Goal: Information Seeking & Learning: Learn about a topic

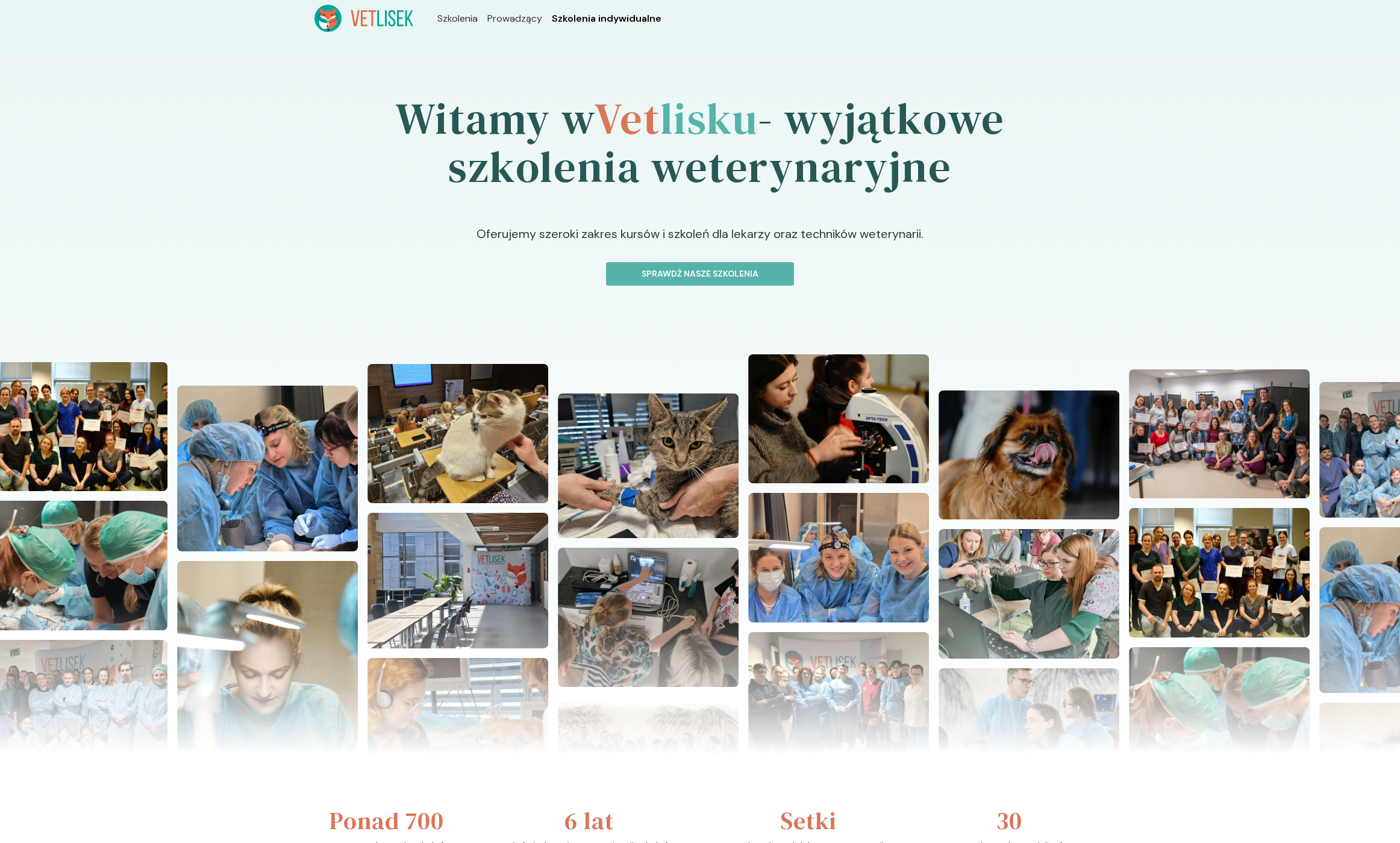
click at [578, 12] on span "Szkolenia indywidualne" at bounding box center [606, 18] width 110 height 15
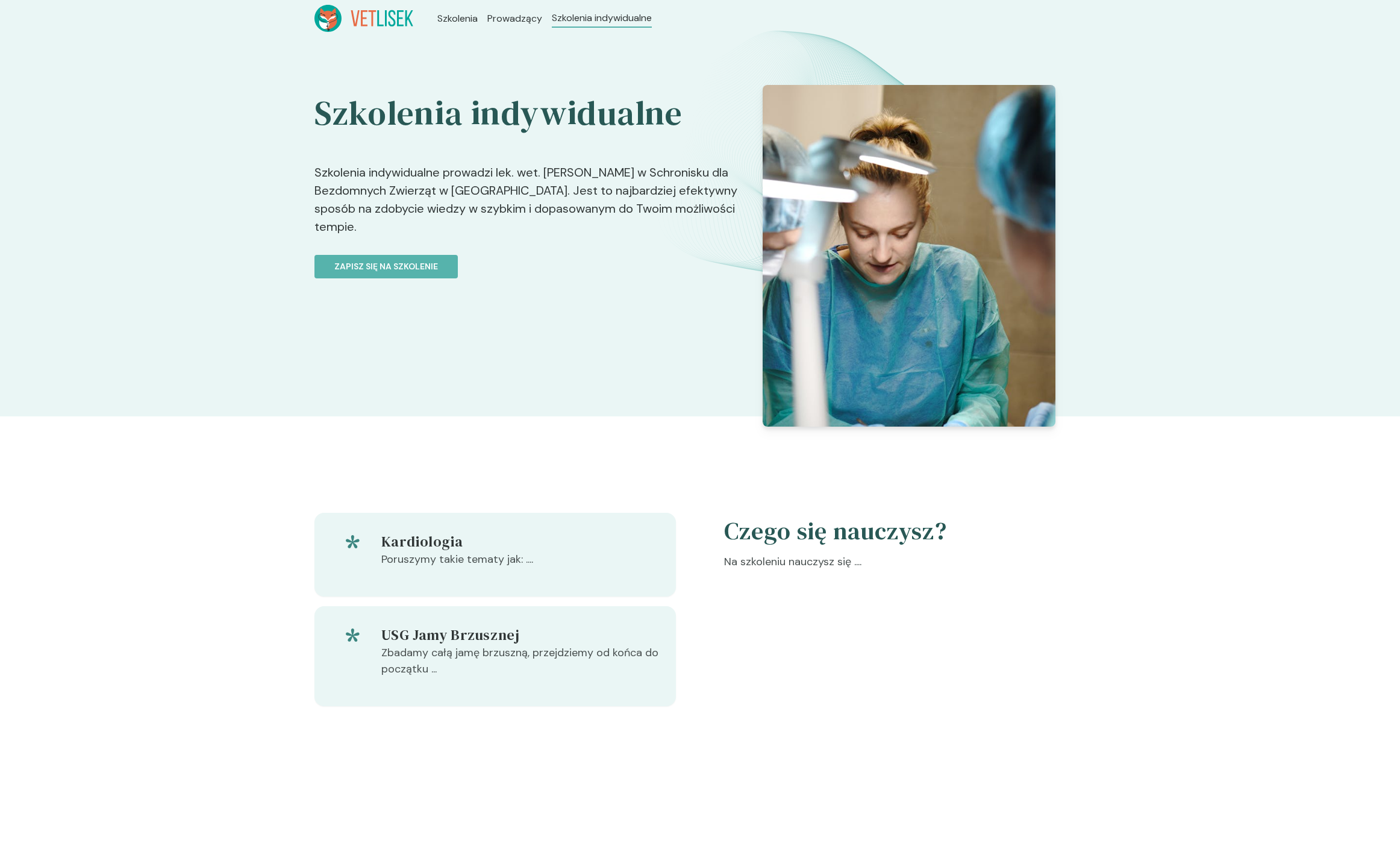
scroll to position [72, 0]
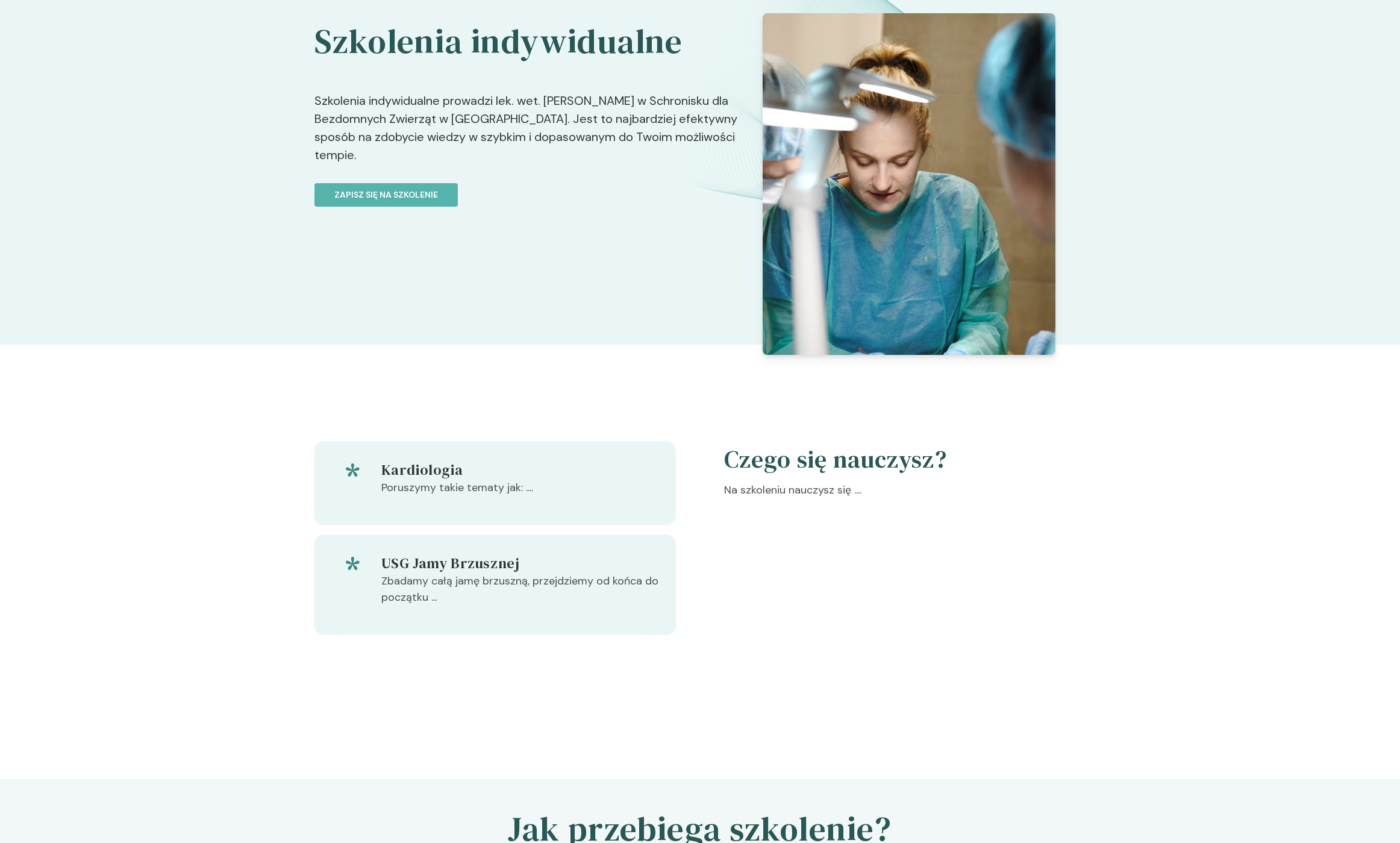
click at [380, 403] on div "Kardiologia Poruszymy takie tematy jak: .... USG Jamy Brzusznej Zbadamy całą ja…" at bounding box center [700, 562] width 771 height 338
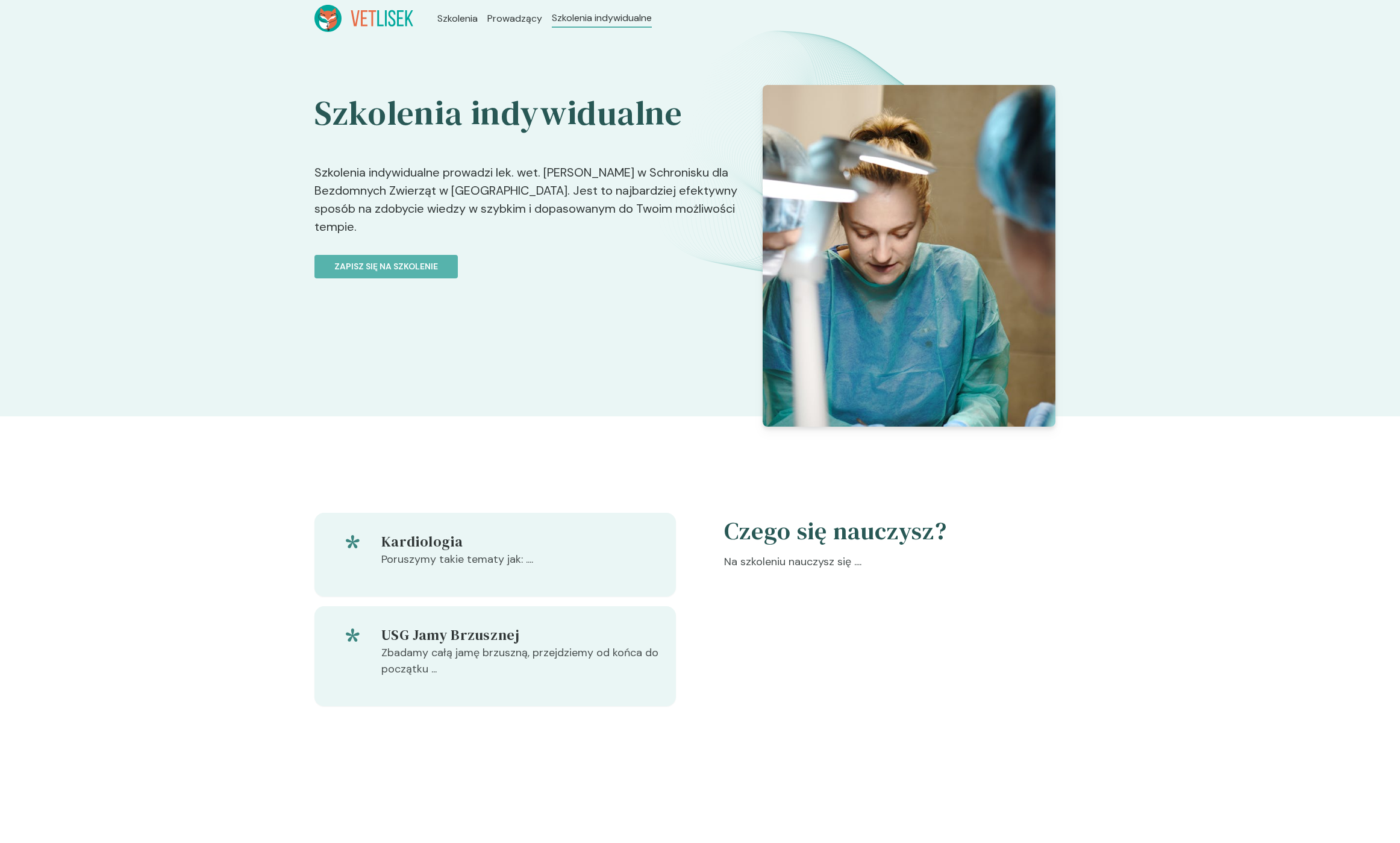
scroll to position [72, 0]
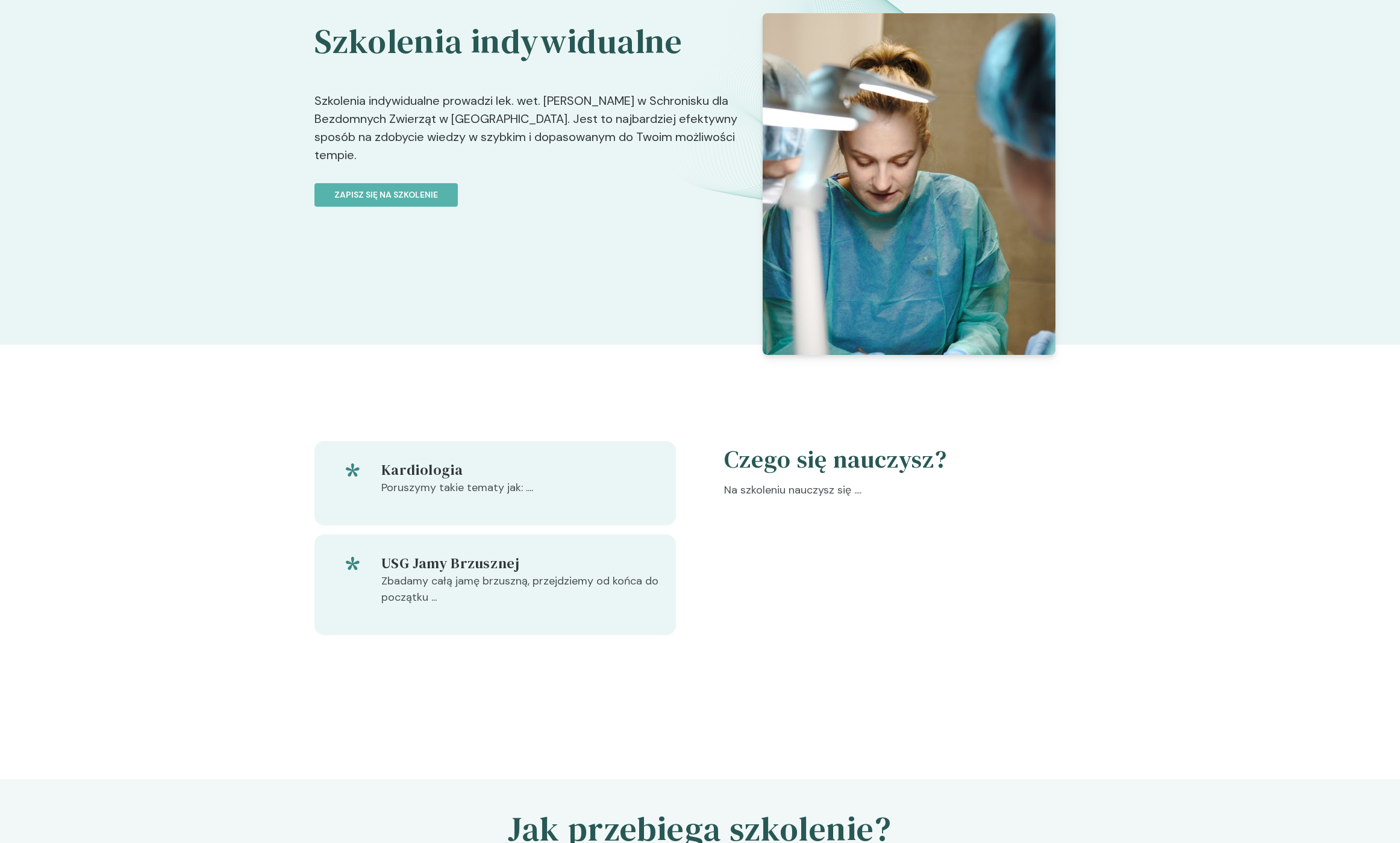
click at [291, 318] on div "Szkolenia indywidualne Szkolenia indywidualne prowadzi lek. wet. Lidia Nosal w …" at bounding box center [700, 155] width 1400 height 380
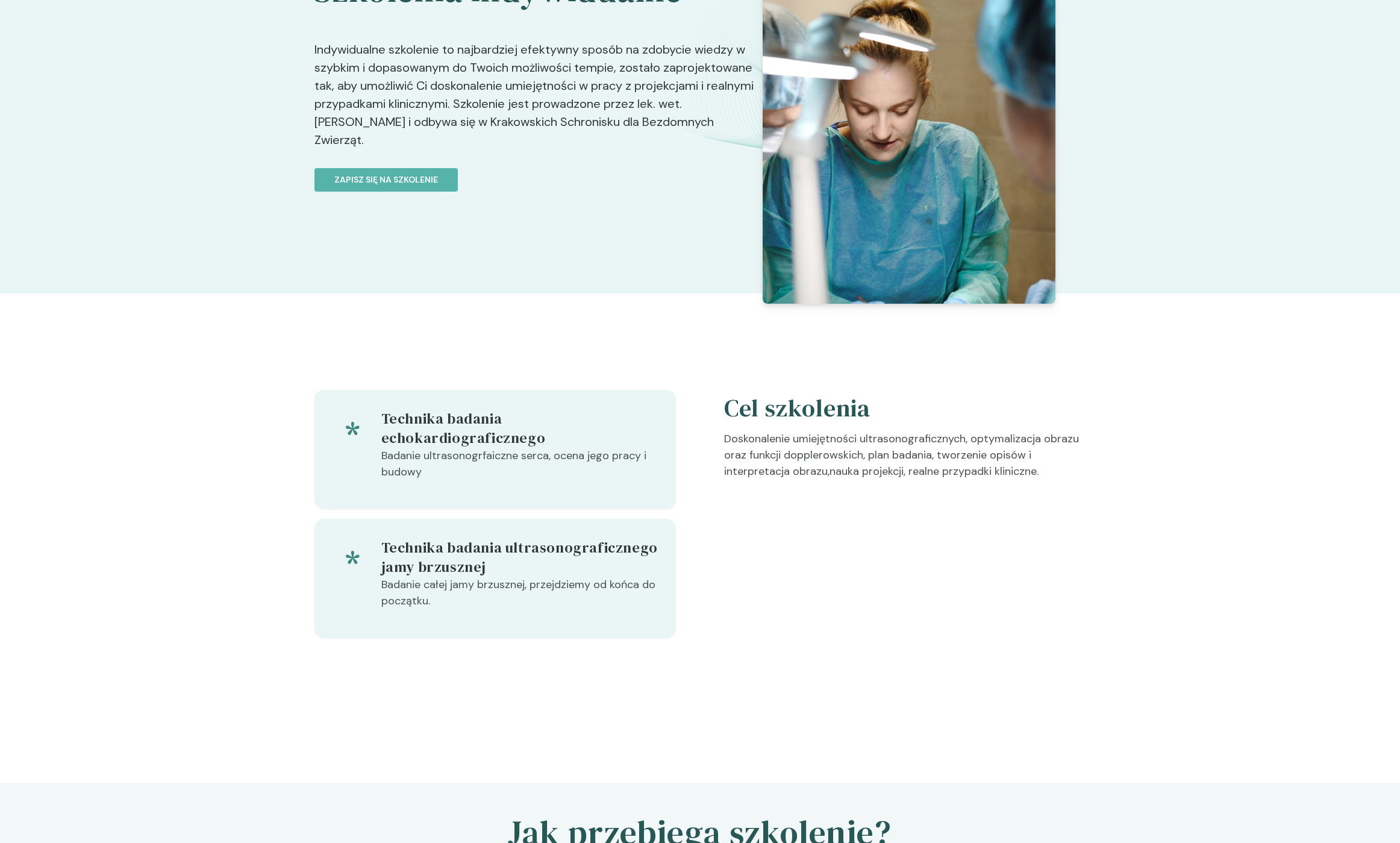
scroll to position [131, 0]
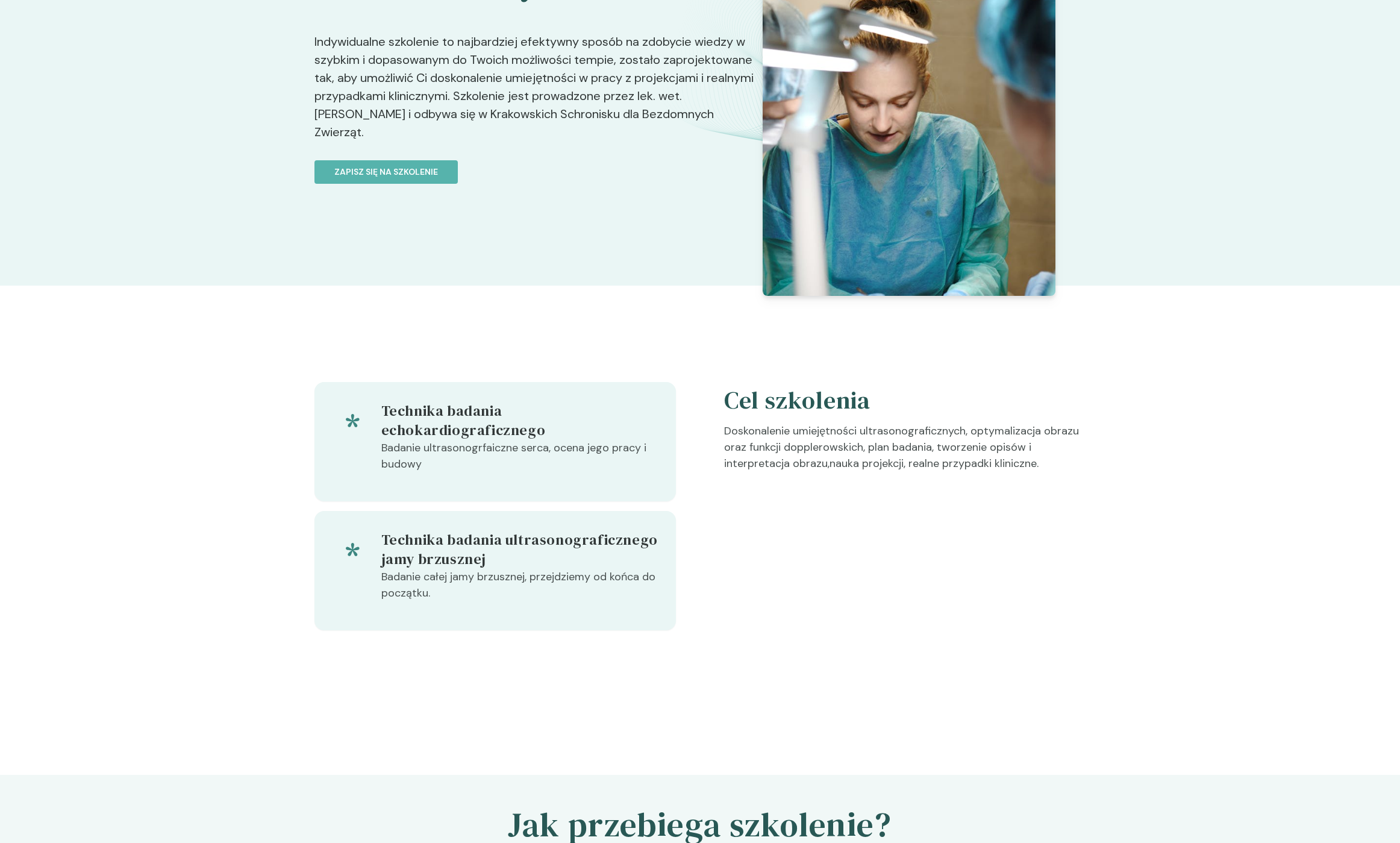
click at [854, 430] on p "Doskonalenie umiejętności ultrasonograficznych, optymalizacja obrazu oraz funkc…" at bounding box center [905, 452] width 362 height 58
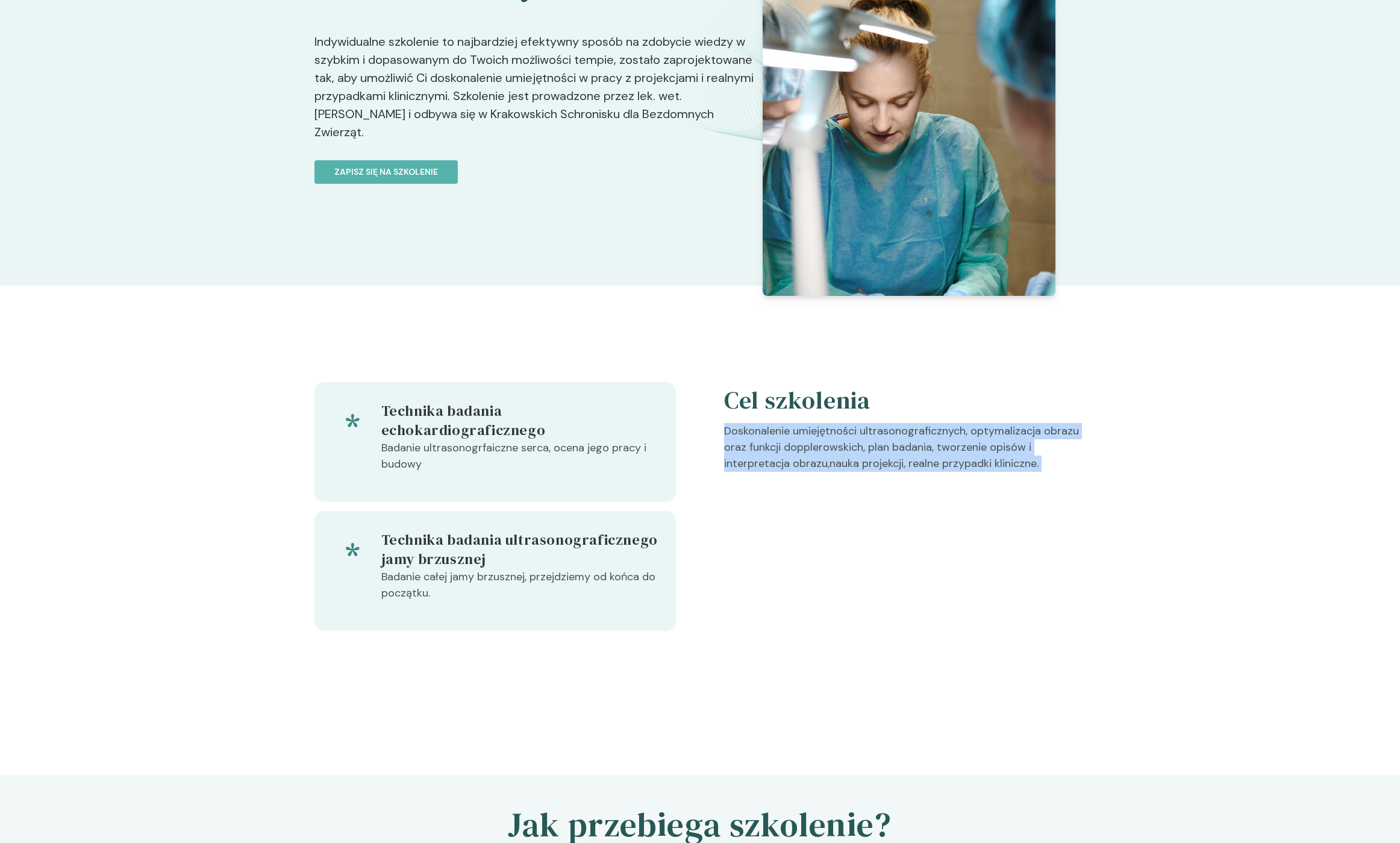
drag, startPoint x: 854, startPoint y: 430, endPoint x: 961, endPoint y: 470, distance: 114.2
click at [961, 470] on p "Doskonalenie umiejętności ultrasonograficznych, optymalizacja obrazu oraz funkc…" at bounding box center [905, 452] width 362 height 58
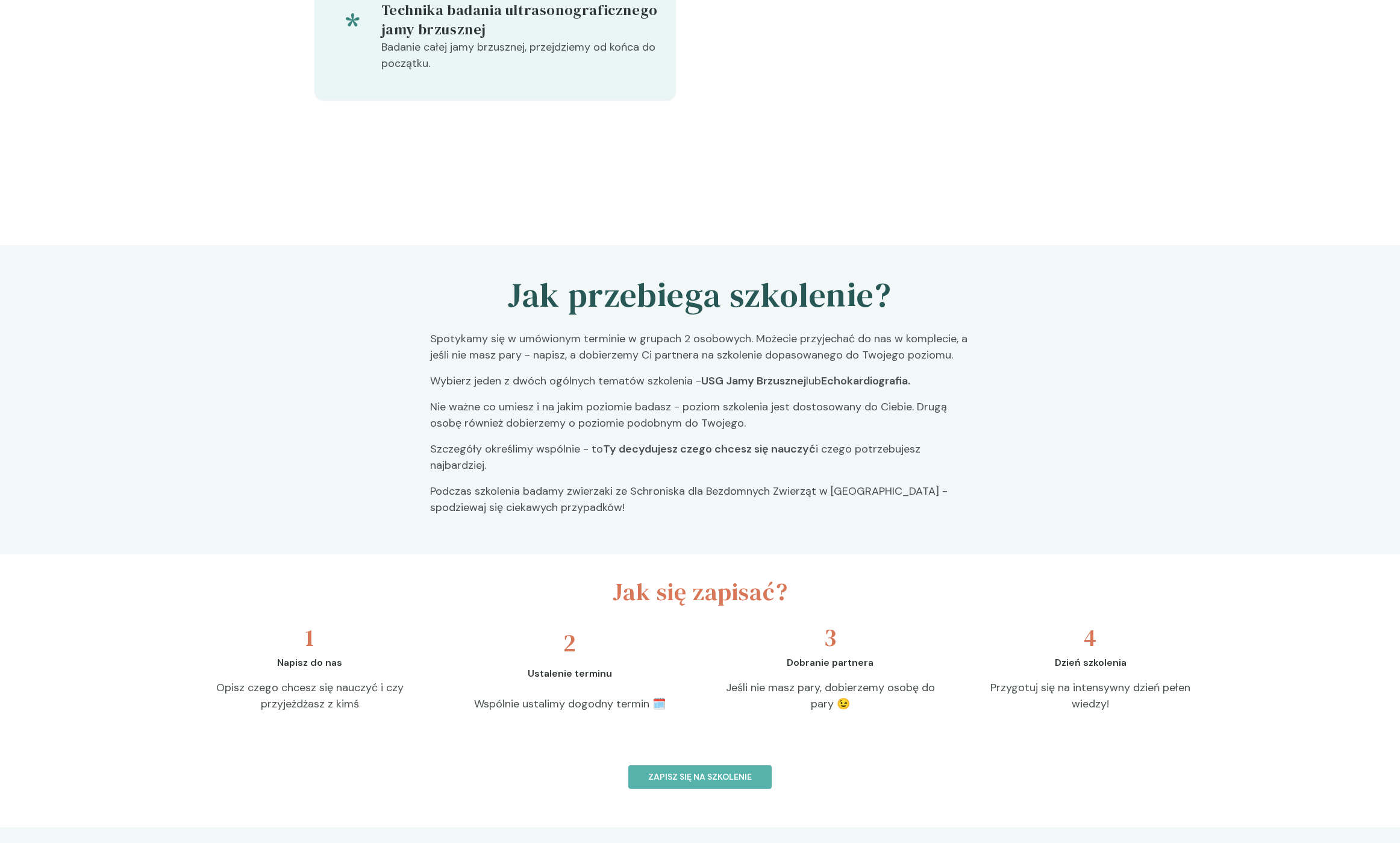
scroll to position [668, 0]
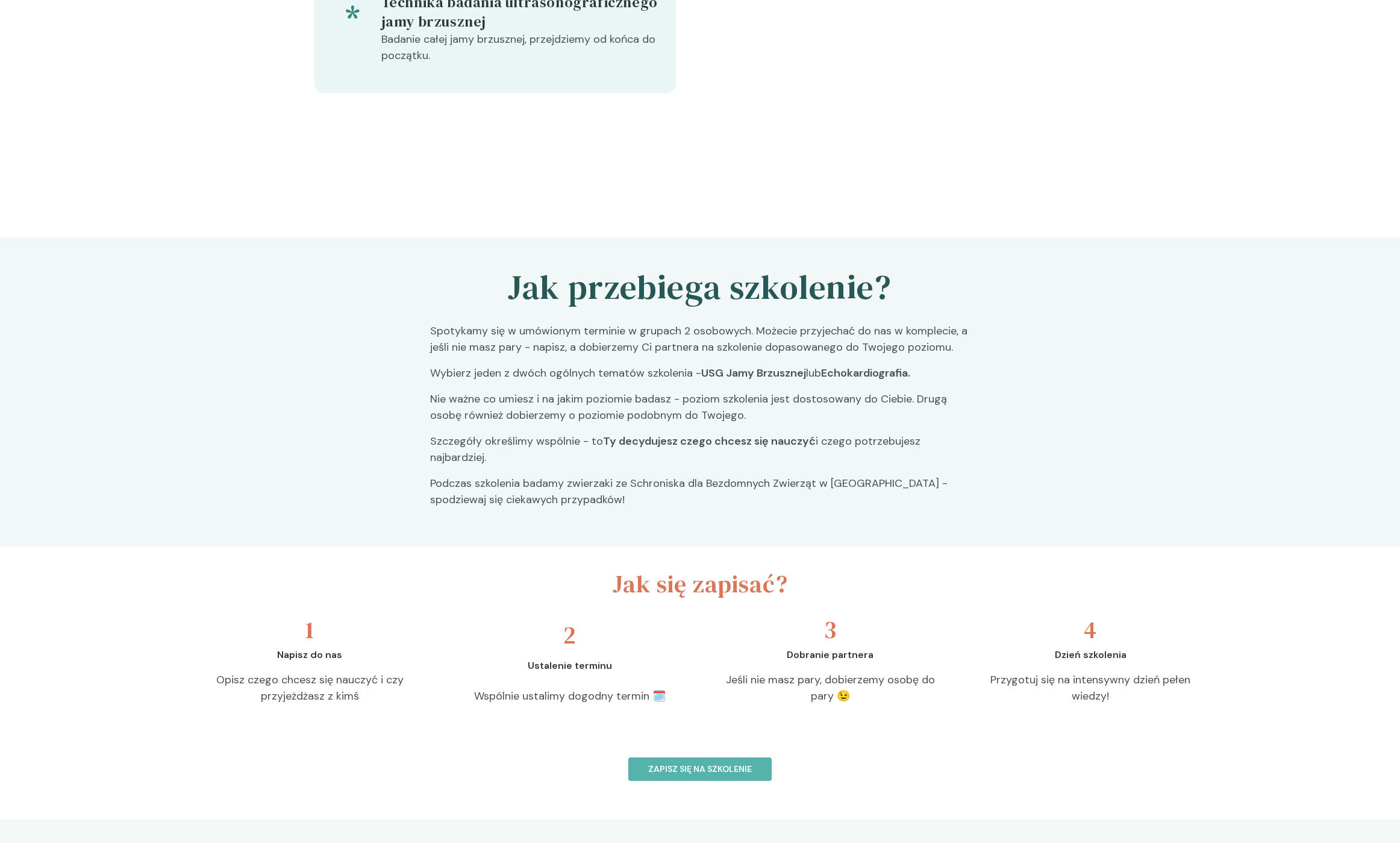
click at [458, 391] on p "Nie ważne co umiesz i na jakim poziomie badasz - poziom szkolenia jest dostosow…" at bounding box center [699, 412] width 540 height 42
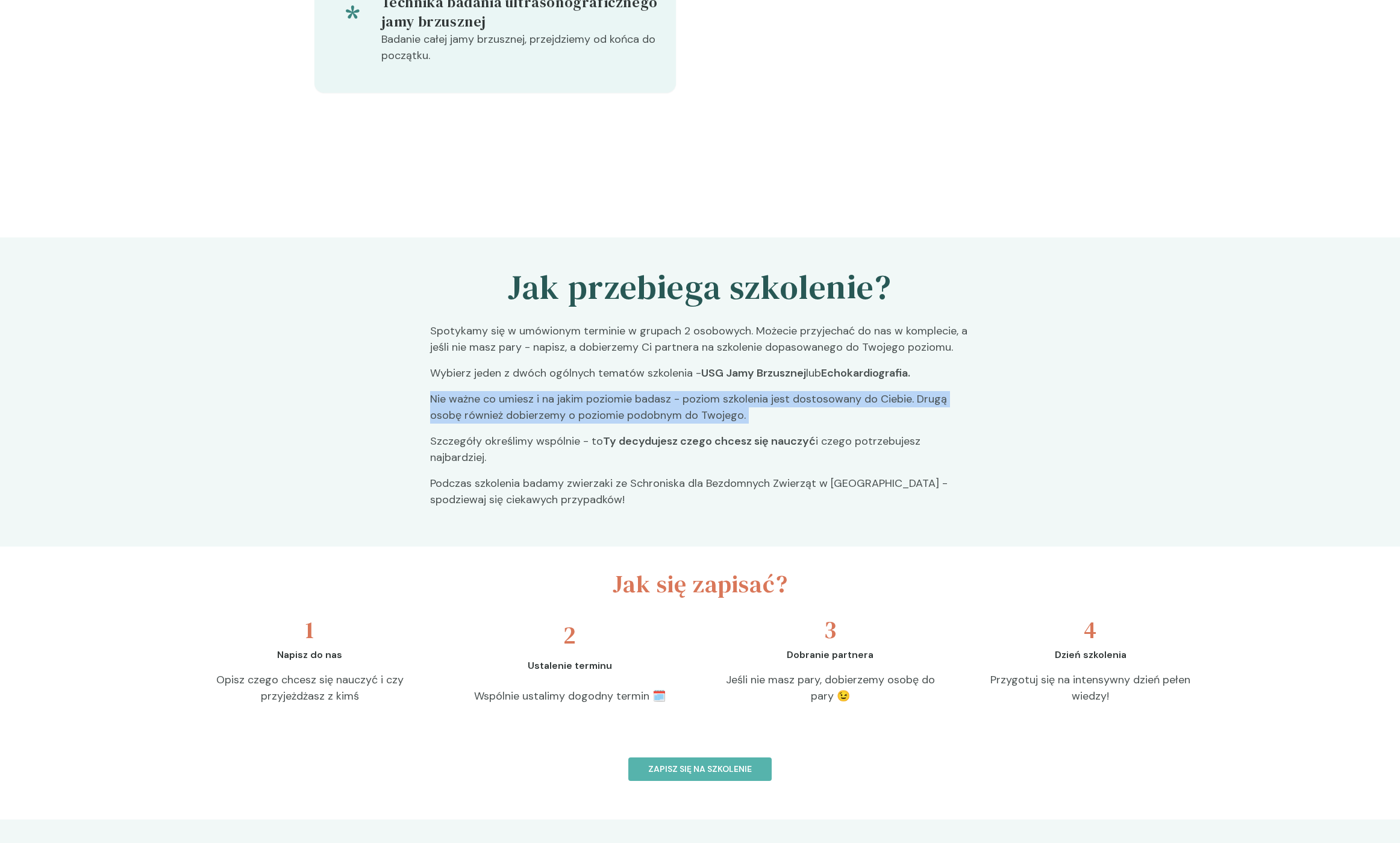
drag, startPoint x: 458, startPoint y: 384, endPoint x: 516, endPoint y: 395, distance: 59.0
click at [516, 395] on p "Nie ważne co umiesz i na jakim poziomie badasz - poziom szkolenia jest dostosow…" at bounding box center [699, 412] width 540 height 42
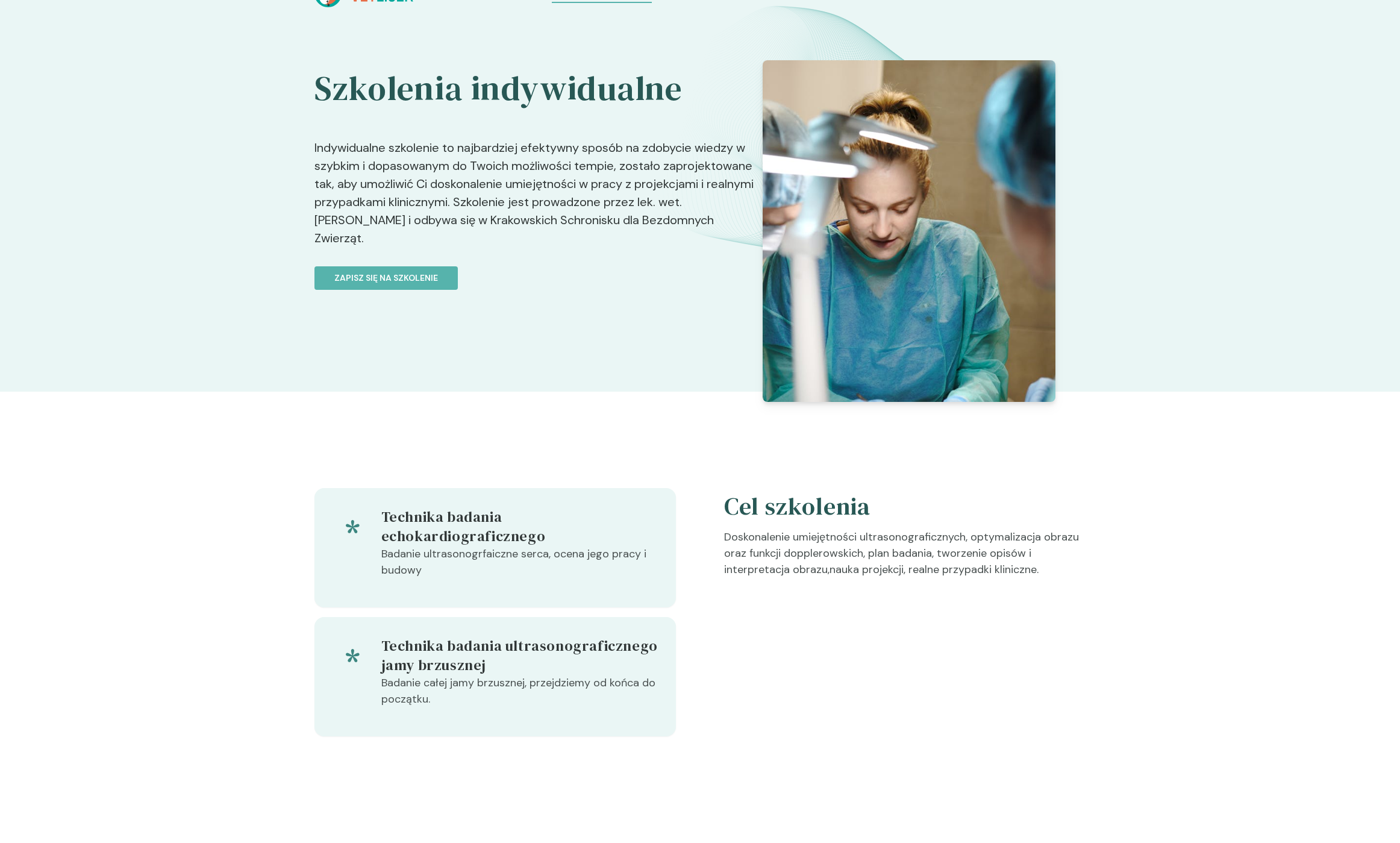
scroll to position [0, 0]
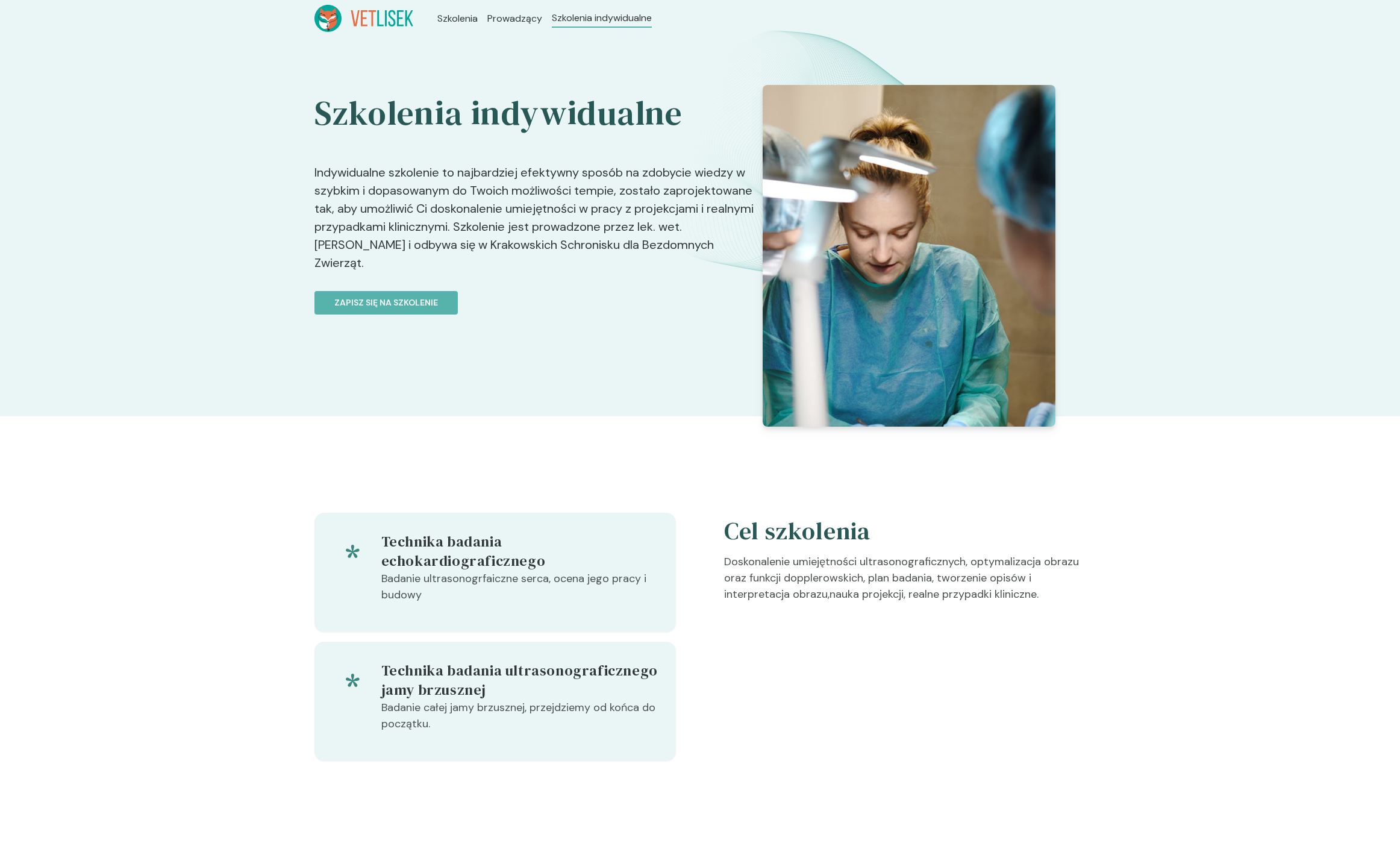
click at [439, 172] on p "Indywidualne szkolenie to najbardziej efektywny sposób na zdobycie wiedzy w szy…" at bounding box center [534, 210] width 440 height 132
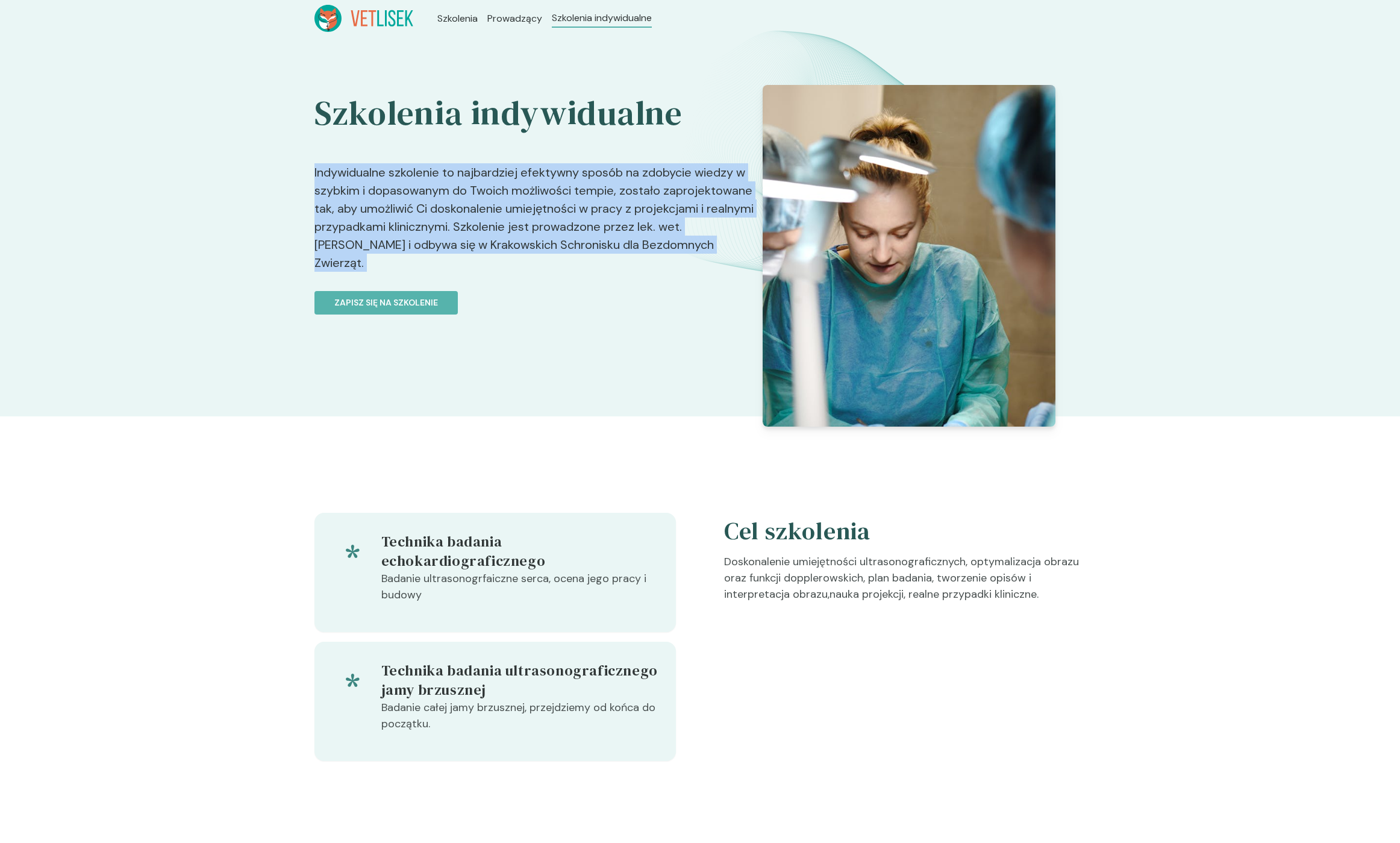
drag, startPoint x: 439, startPoint y: 172, endPoint x: 526, endPoint y: 224, distance: 101.4
click at [526, 224] on p "Indywidualne szkolenie to najbardziej efektywny sposób na zdobycie wiedzy w szy…" at bounding box center [534, 210] width 440 height 132
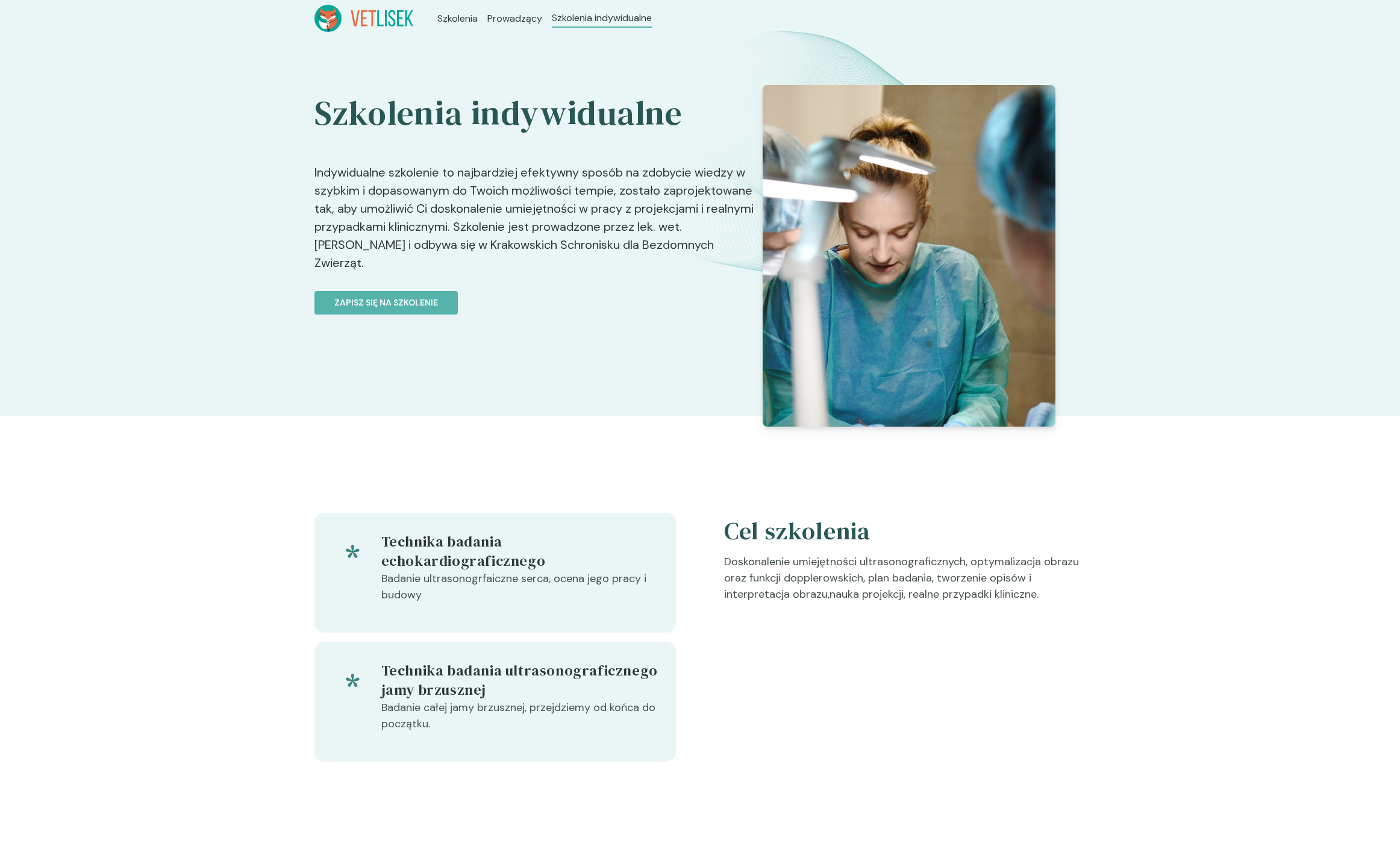
click at [552, 235] on p "Indywidualne szkolenie to najbardziej efektywny sposób na zdobycie wiedzy w szy…" at bounding box center [534, 210] width 440 height 132
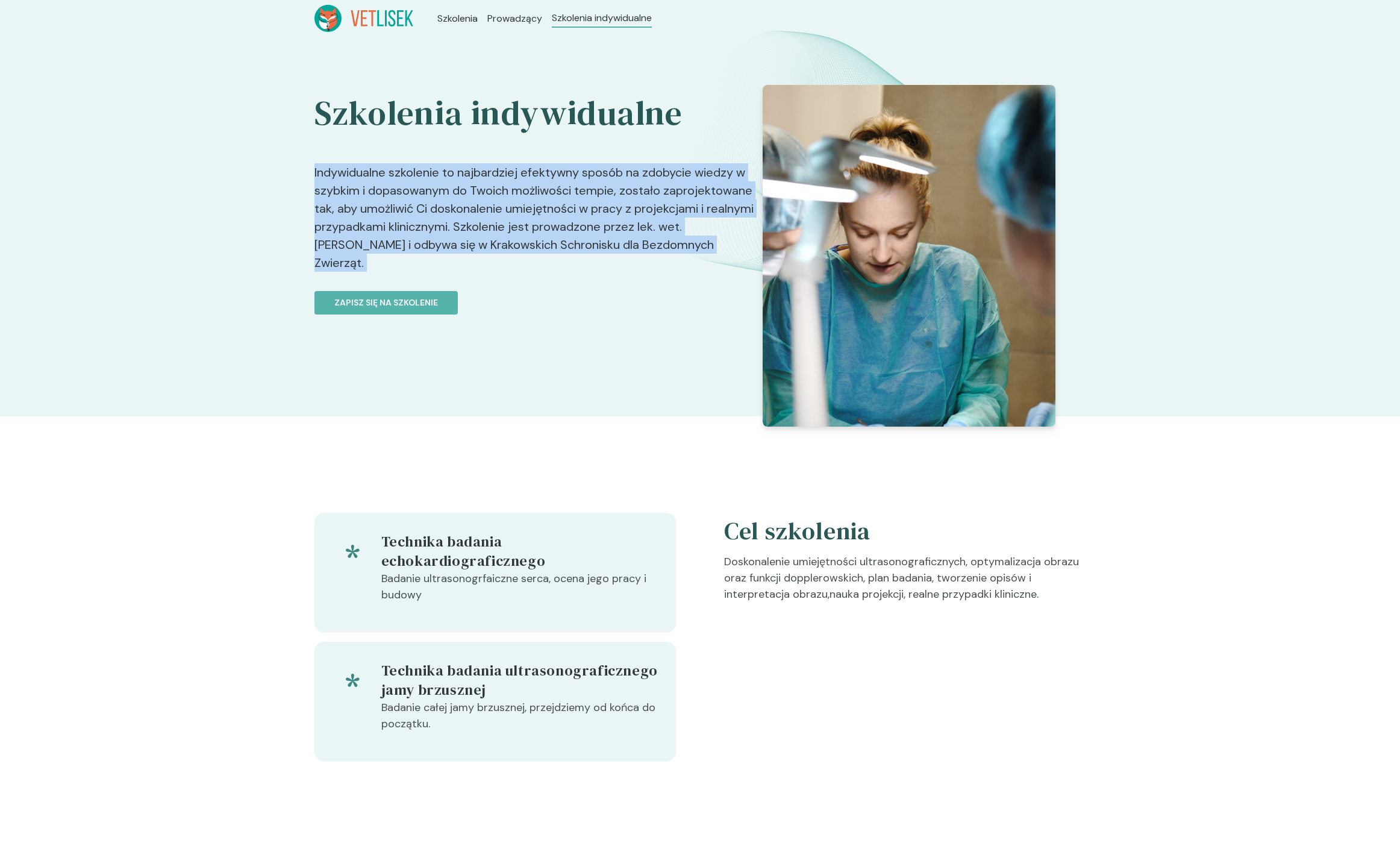
drag, startPoint x: 553, startPoint y: 235, endPoint x: 530, endPoint y: 163, distance: 75.6
click at [530, 163] on p "Indywidualne szkolenie to najbardziej efektywny sposób na zdobycie wiedzy w szy…" at bounding box center [534, 210] width 440 height 132
click at [522, 170] on p "Indywidualne szkolenie to najbardziej efektywny sposób na zdobycie wiedzy w szy…" at bounding box center [534, 210] width 440 height 132
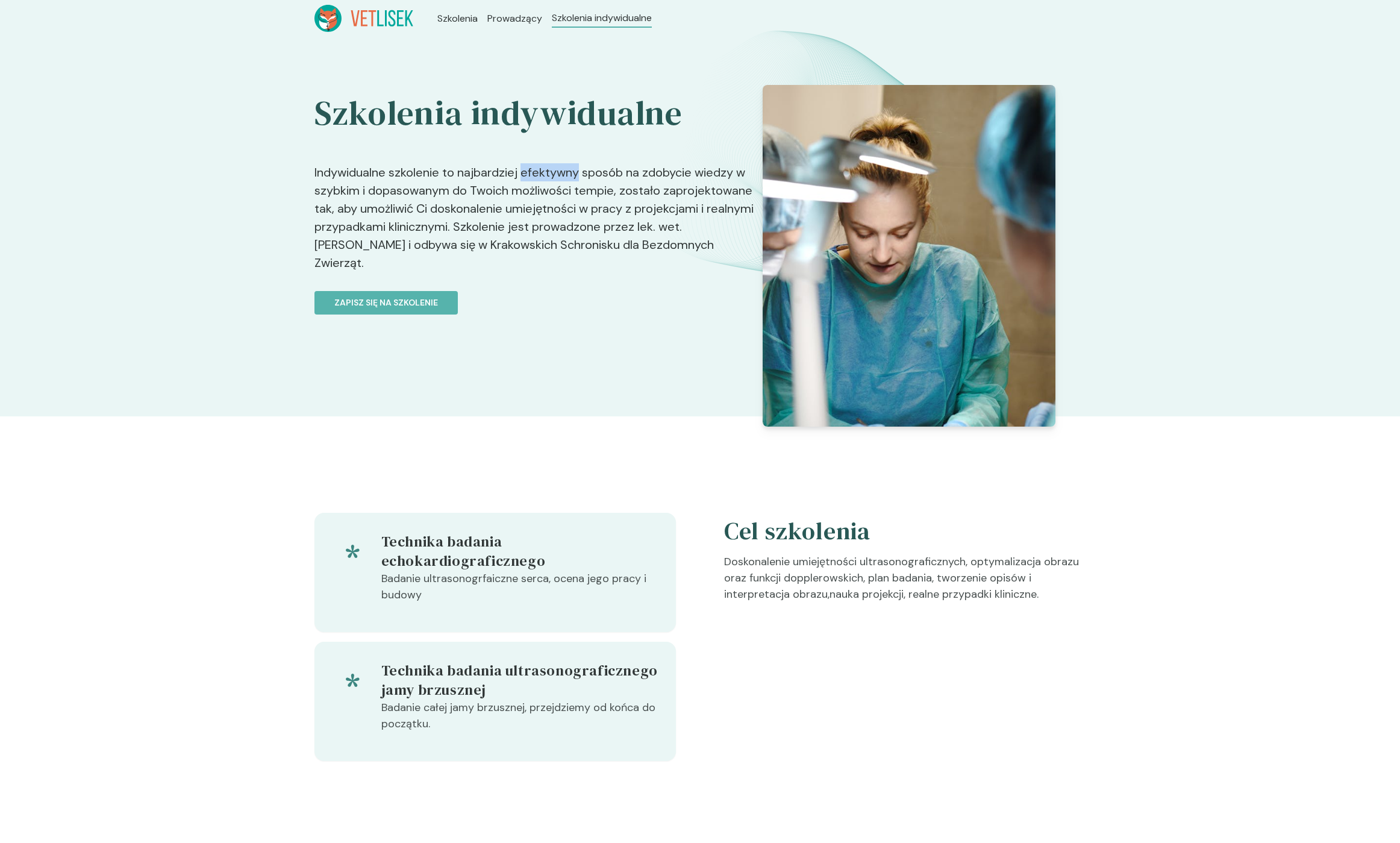
click at [522, 170] on p "Indywidualne szkolenie to najbardziej efektywny sposób na zdobycie wiedzy w szy…" at bounding box center [534, 210] width 440 height 132
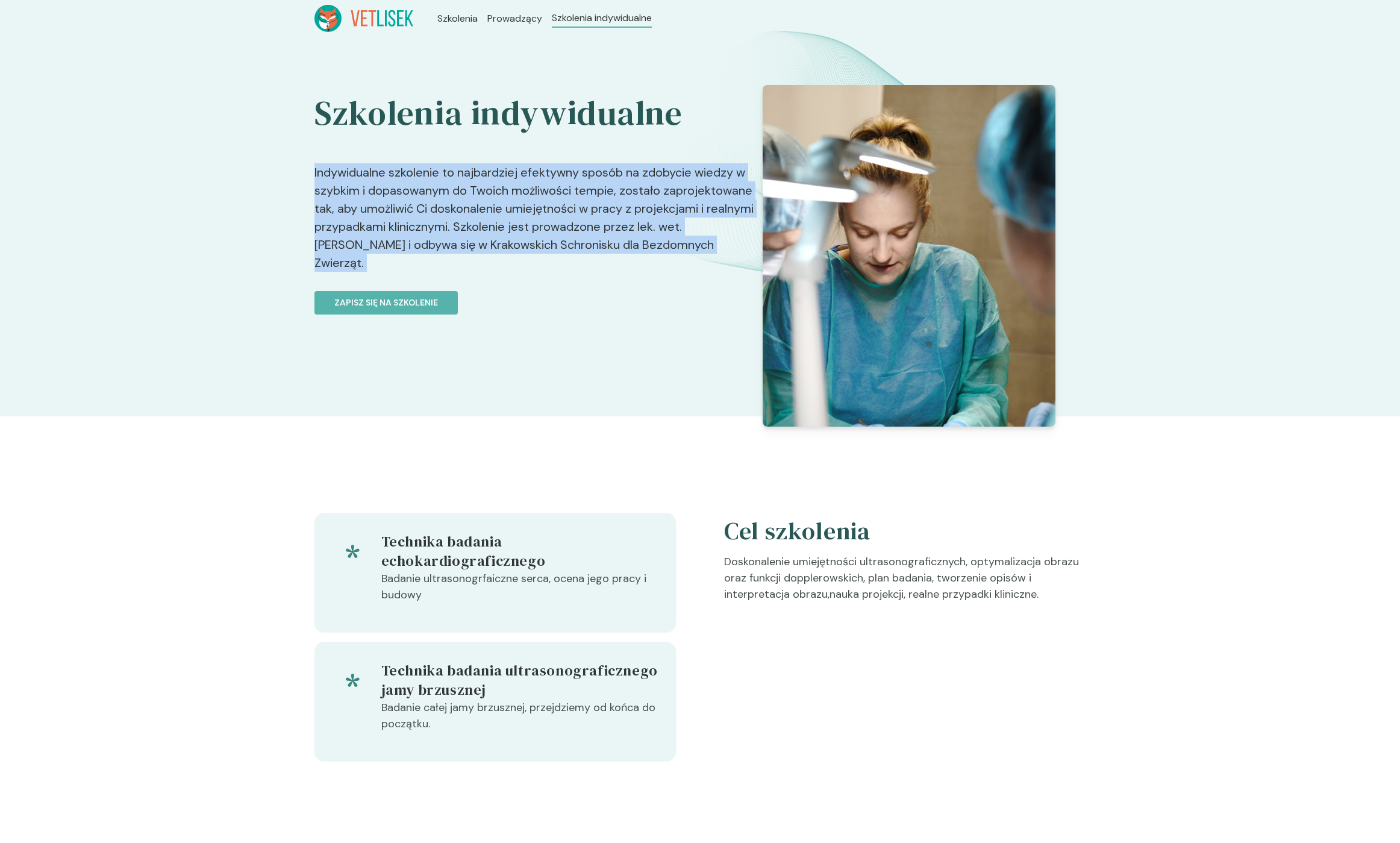
drag, startPoint x: 522, startPoint y: 170, endPoint x: 574, endPoint y: 243, distance: 89.6
click at [573, 243] on p "Indywidualne szkolenie to najbardziej efektywny sposób na zdobycie wiedzy w szy…" at bounding box center [534, 210] width 440 height 132
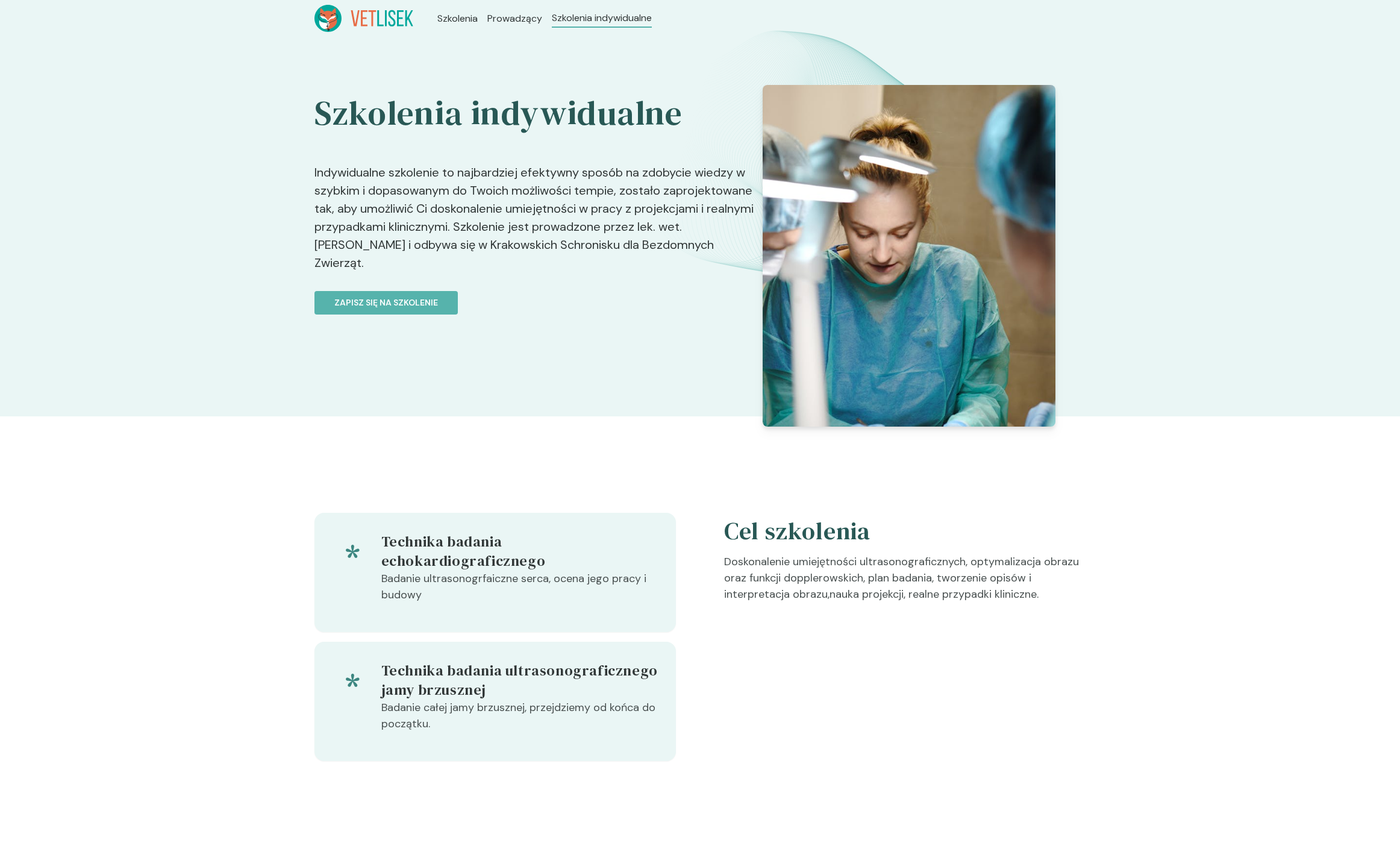
click at [576, 258] on div "Szkolenia indywidualne Indywidualne szkolenie to najbardziej efektywny sposób n…" at bounding box center [534, 232] width 440 height 293
click at [576, 277] on link "Zapisz się na szkolenie" at bounding box center [534, 296] width 440 height 38
drag, startPoint x: 576, startPoint y: 258, endPoint x: 543, endPoint y: 175, distance: 89.3
click at [543, 175] on div "Szkolenia indywidualne Indywidualne szkolenie to najbardziej efektywny sposób n…" at bounding box center [534, 232] width 440 height 293
click at [533, 167] on p "Indywidualne szkolenie to najbardziej efektywny sposób na zdobycie wiedzy w szy…" at bounding box center [534, 210] width 440 height 132
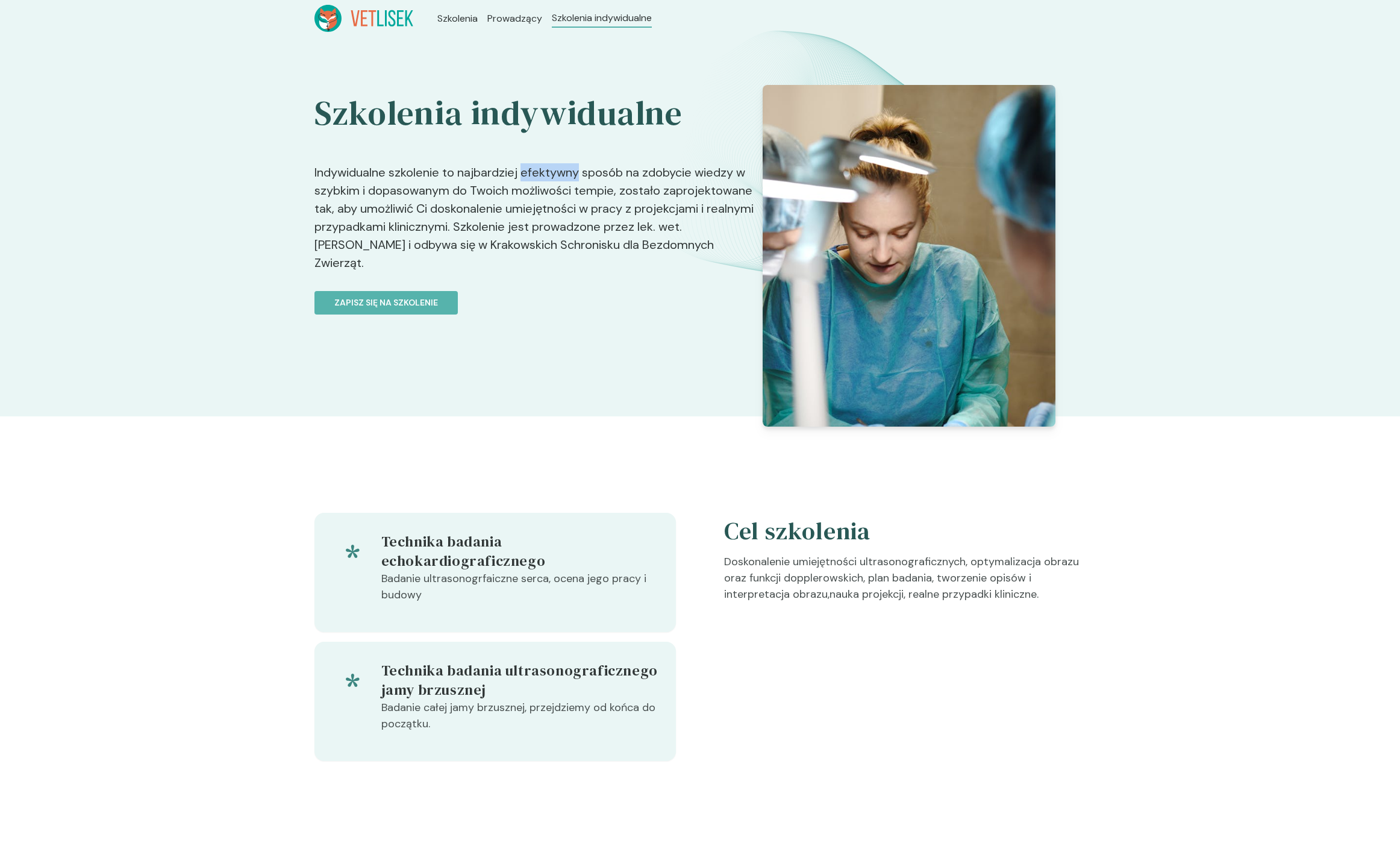
click at [533, 167] on p "Indywidualne szkolenie to najbardziej efektywny sposób na zdobycie wiedzy w szy…" at bounding box center [534, 210] width 440 height 132
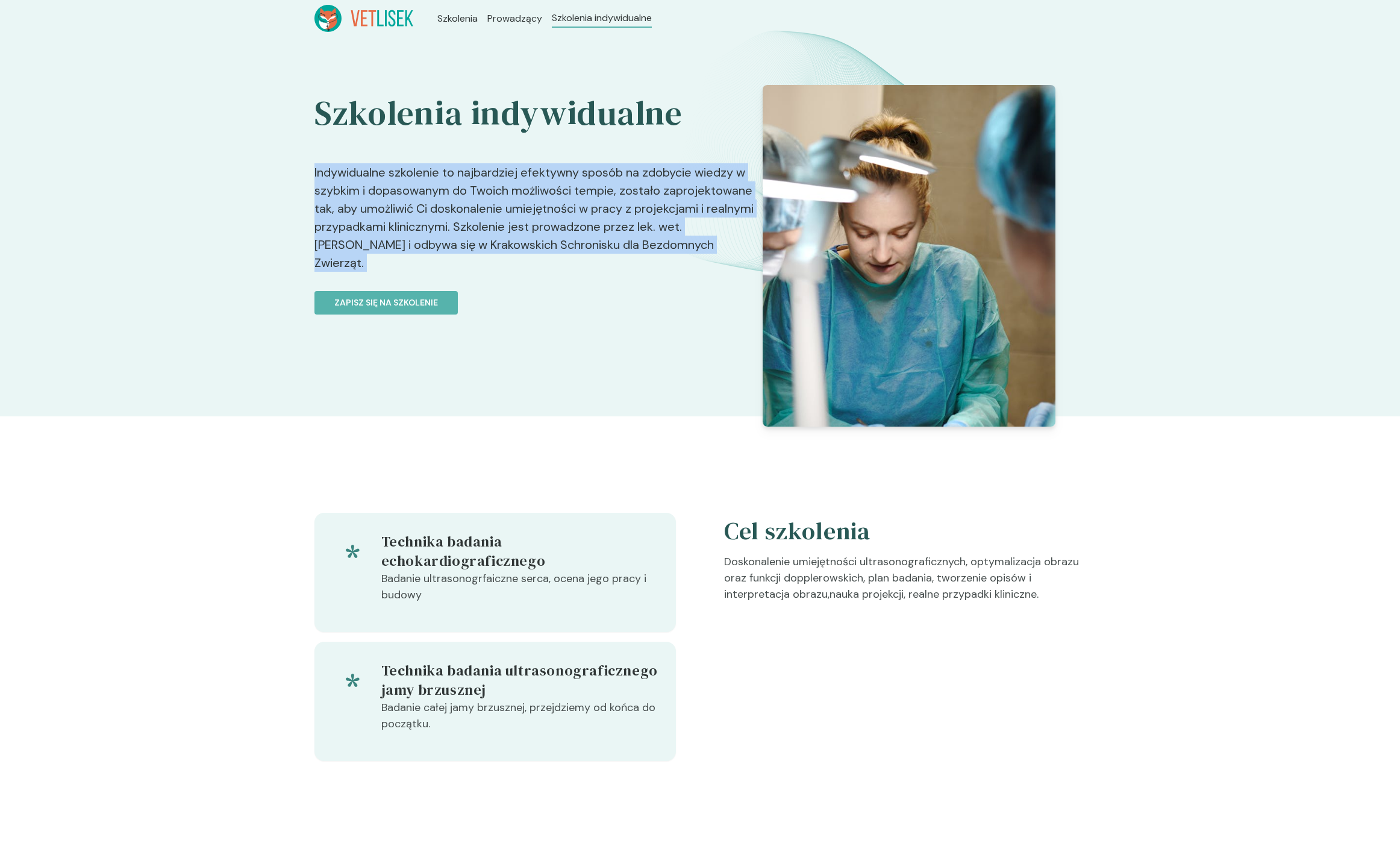
drag, startPoint x: 533, startPoint y: 167, endPoint x: 551, endPoint y: 241, distance: 76.2
click at [548, 233] on p "Indywidualne szkolenie to najbardziej efektywny sposób na zdobycie wiedzy w szy…" at bounding box center [534, 210] width 440 height 132
click at [550, 245] on p "Indywidualne szkolenie to najbardziej efektywny sposób na zdobycie wiedzy w szy…" at bounding box center [534, 210] width 440 height 132
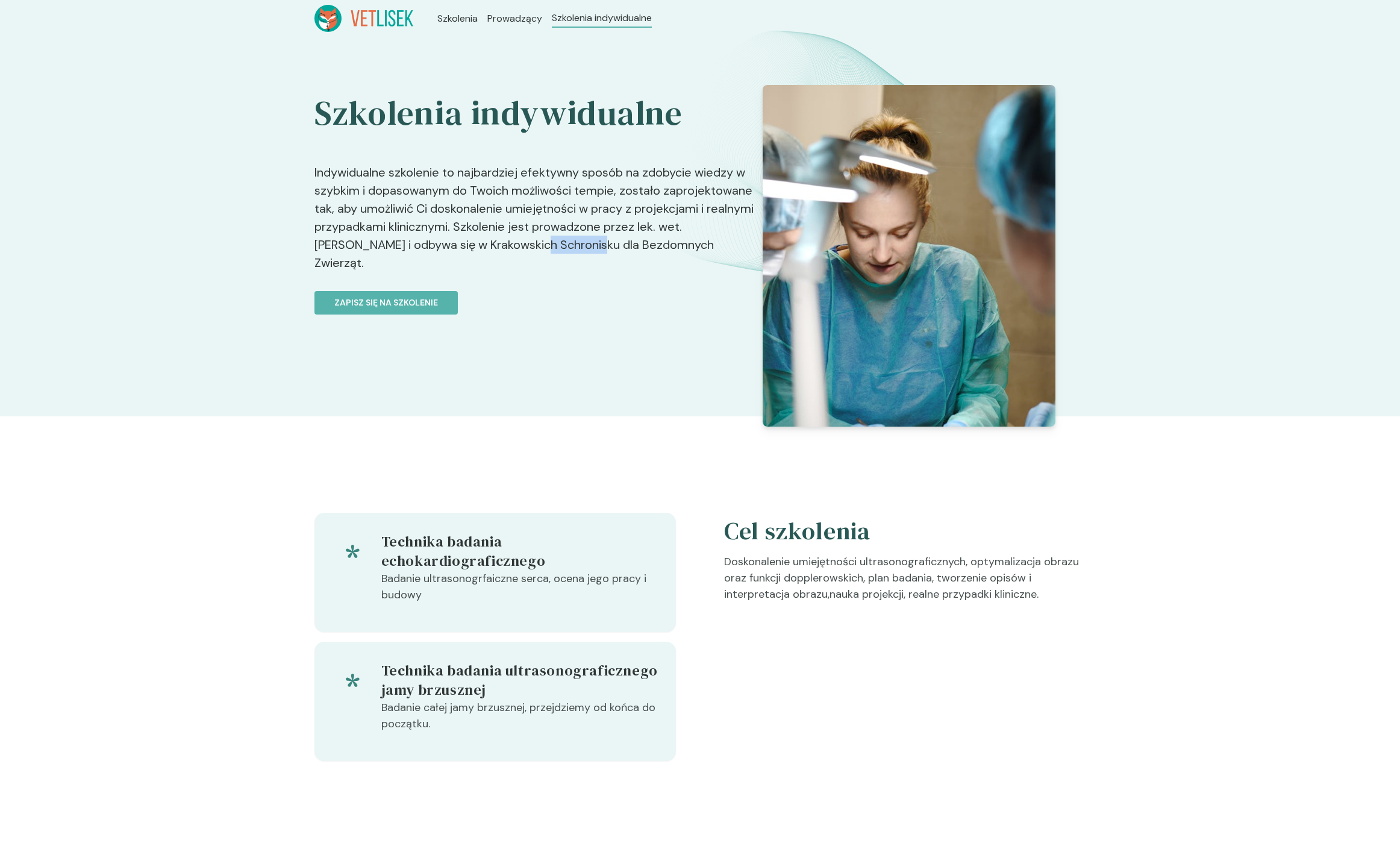
click at [550, 245] on p "Indywidualne szkolenie to najbardziej efektywny sposób na zdobycie wiedzy w szy…" at bounding box center [534, 210] width 440 height 132
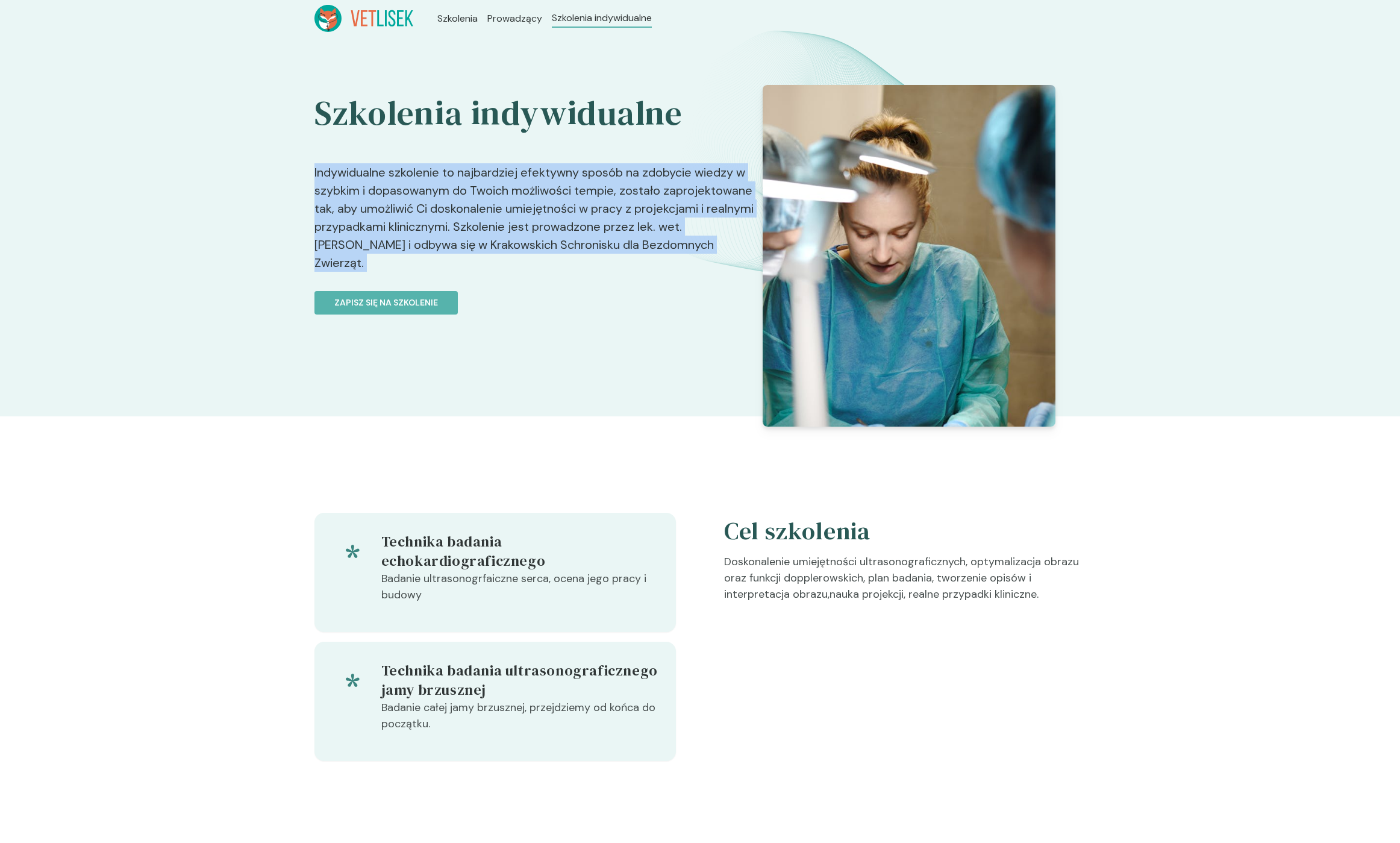
drag, startPoint x: 550, startPoint y: 245, endPoint x: 526, endPoint y: 190, distance: 60.0
click at [527, 194] on p "Indywidualne szkolenie to najbardziej efektywny sposób na zdobycie wiedzy w szy…" at bounding box center [534, 210] width 440 height 132
click at [524, 186] on p "Indywidualne szkolenie to najbardziej efektywny sposób na zdobycie wiedzy w szy…" at bounding box center [534, 210] width 440 height 132
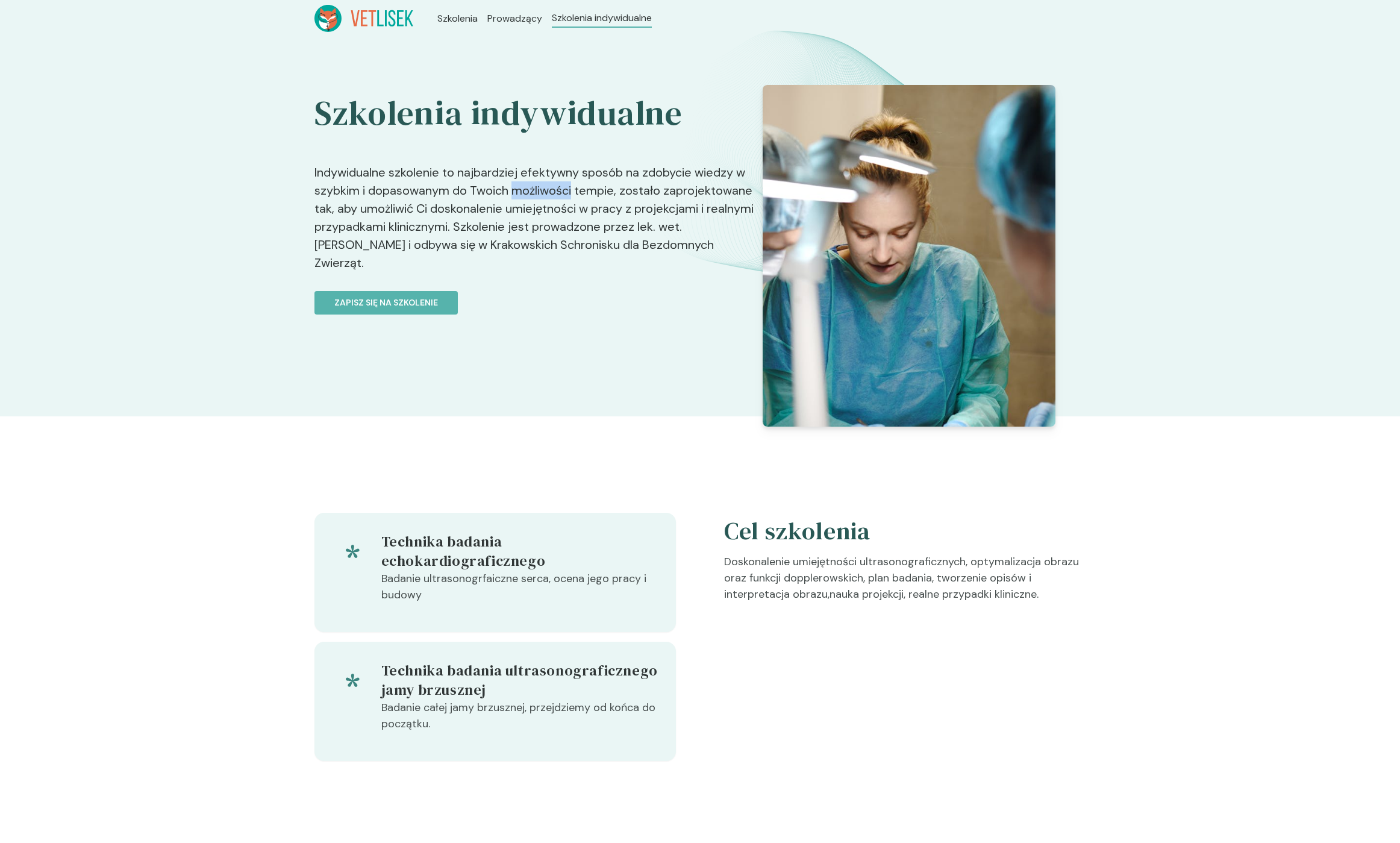
click at [524, 186] on p "Indywidualne szkolenie to najbardziej efektywny sposób na zdobycie wiedzy w szy…" at bounding box center [534, 210] width 440 height 132
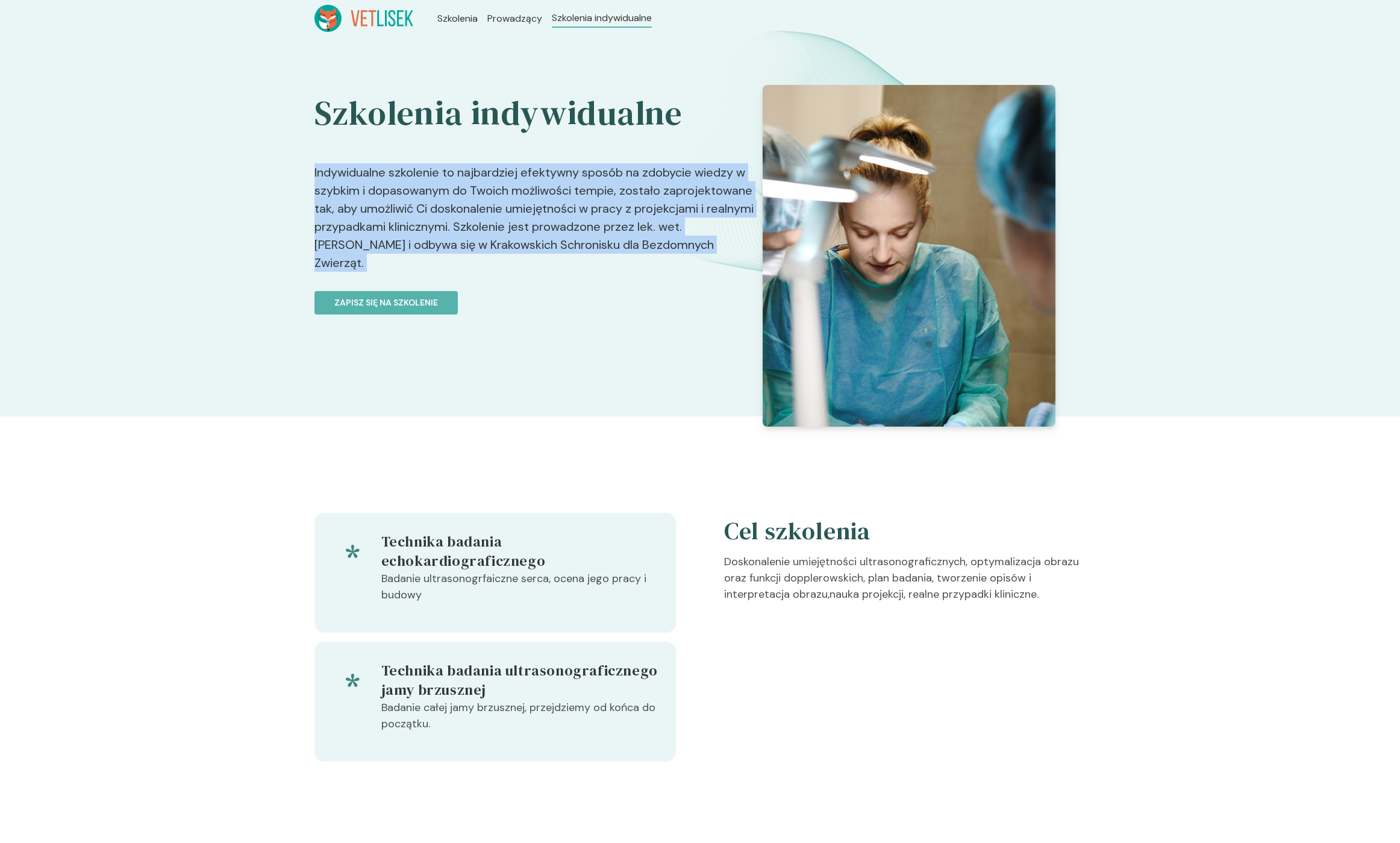
drag, startPoint x: 524, startPoint y: 186, endPoint x: 540, endPoint y: 237, distance: 53.5
click at [539, 237] on p "Indywidualne szkolenie to najbardziej efektywny sposób na zdobycie wiedzy w szy…" at bounding box center [534, 210] width 440 height 132
click at [540, 237] on p "Indywidualne szkolenie to najbardziej efektywny sposób na zdobycie wiedzy w szy…" at bounding box center [534, 210] width 440 height 132
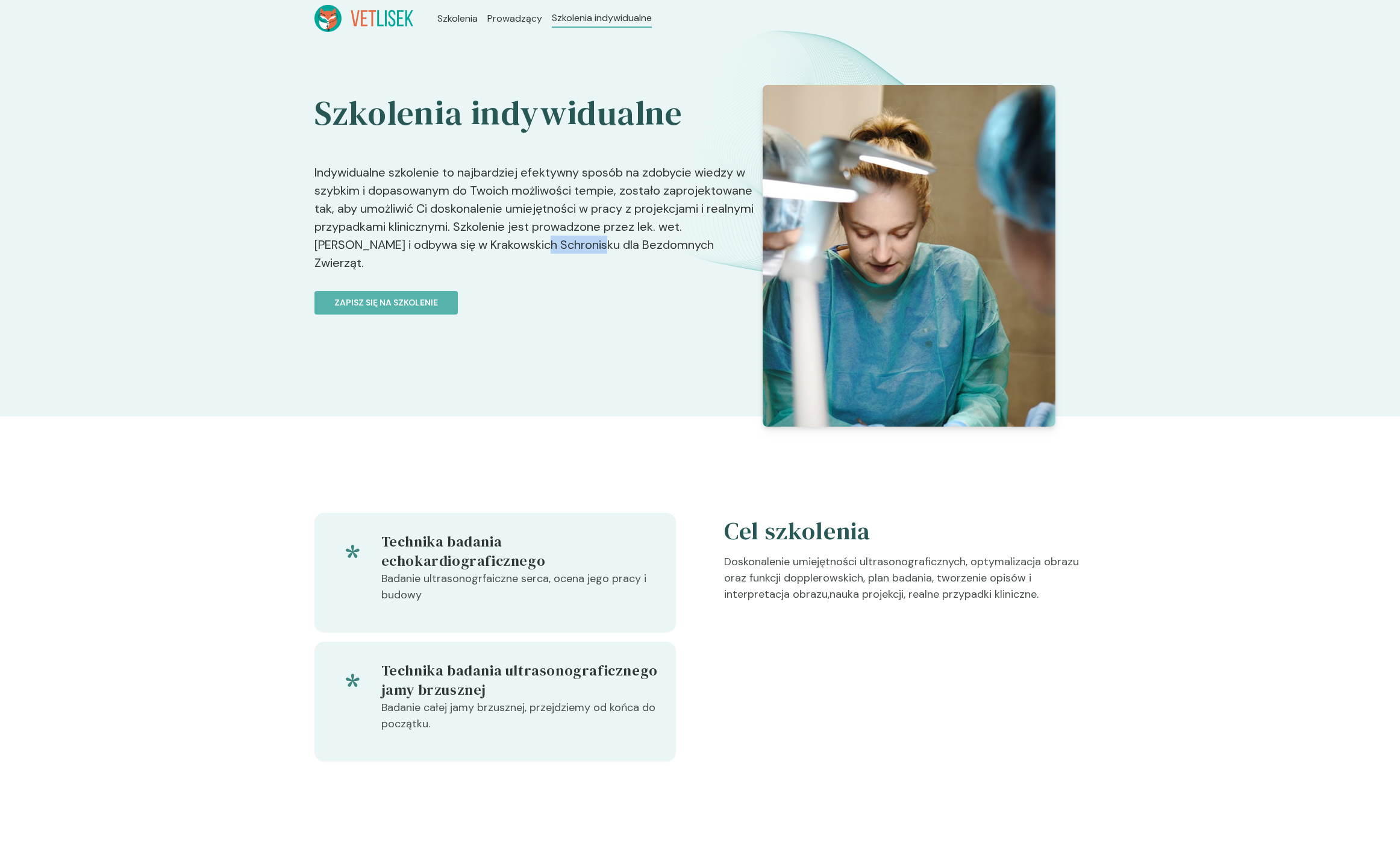
click at [540, 237] on p "Indywidualne szkolenie to najbardziej efektywny sposób na zdobycie wiedzy w szy…" at bounding box center [534, 210] width 440 height 132
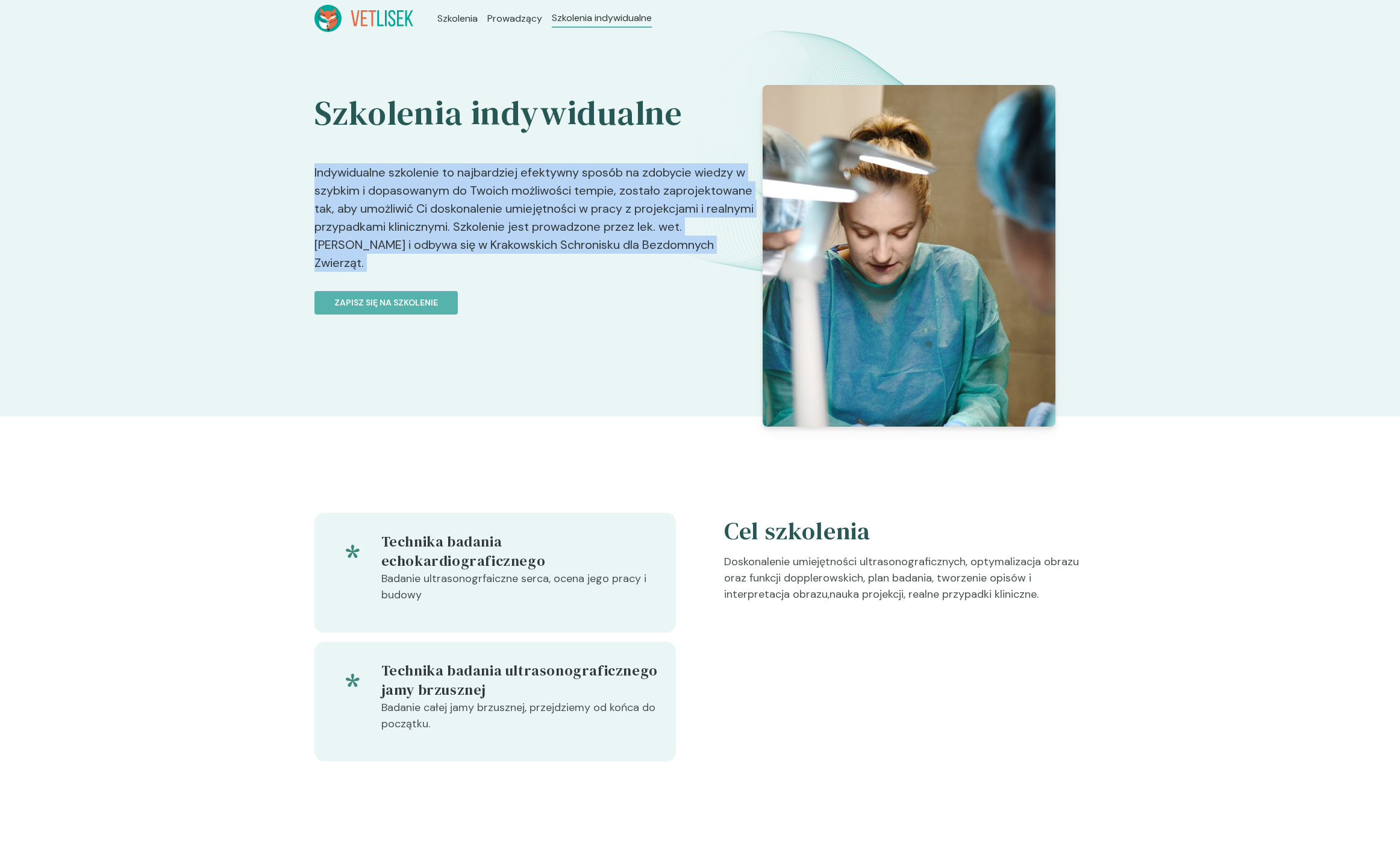
drag, startPoint x: 540, startPoint y: 237, endPoint x: 526, endPoint y: 193, distance: 46.2
click at [526, 193] on p "Indywidualne szkolenie to najbardziej efektywny sposób na zdobycie wiedzy w szy…" at bounding box center [534, 210] width 440 height 132
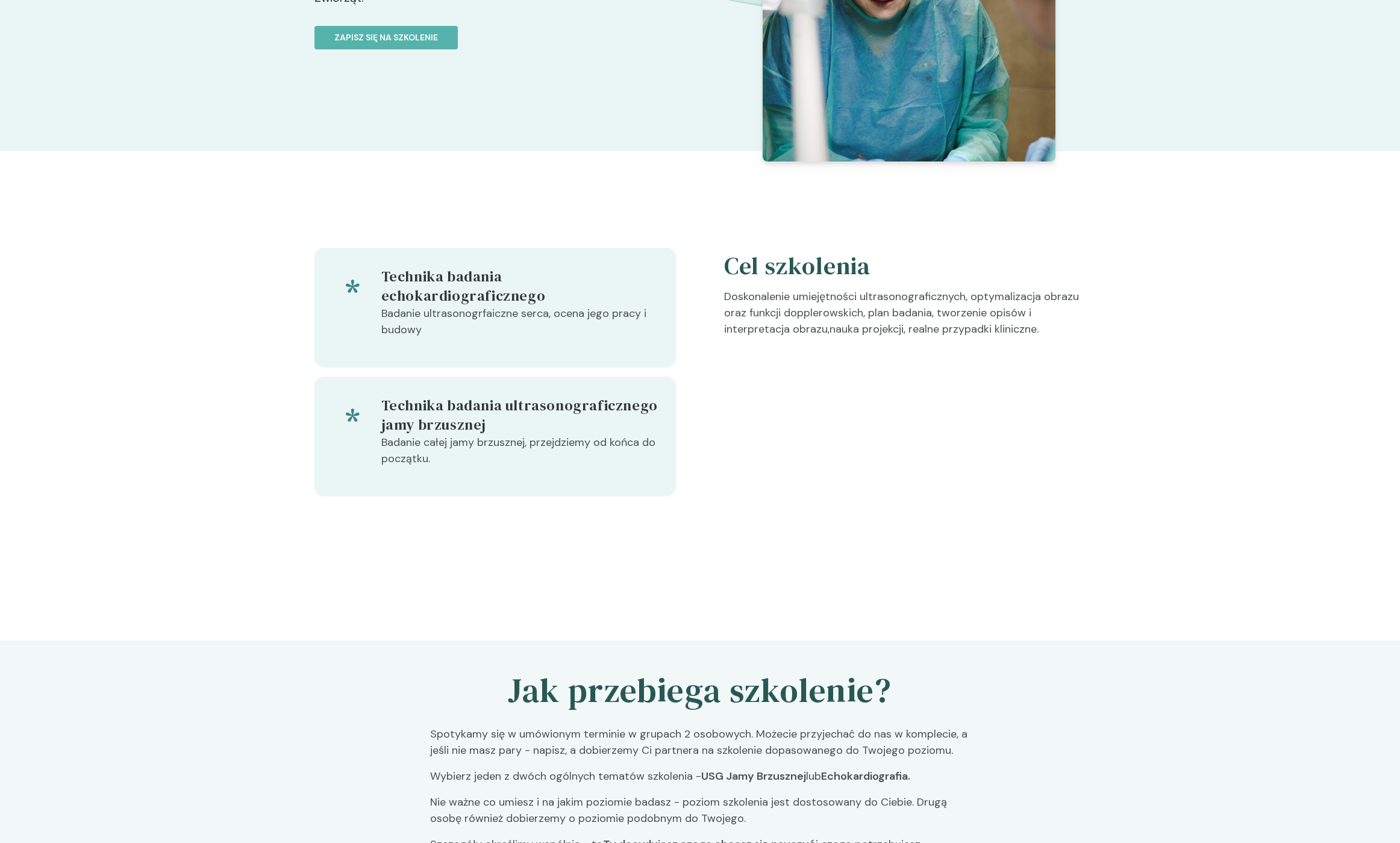
scroll to position [203, 0]
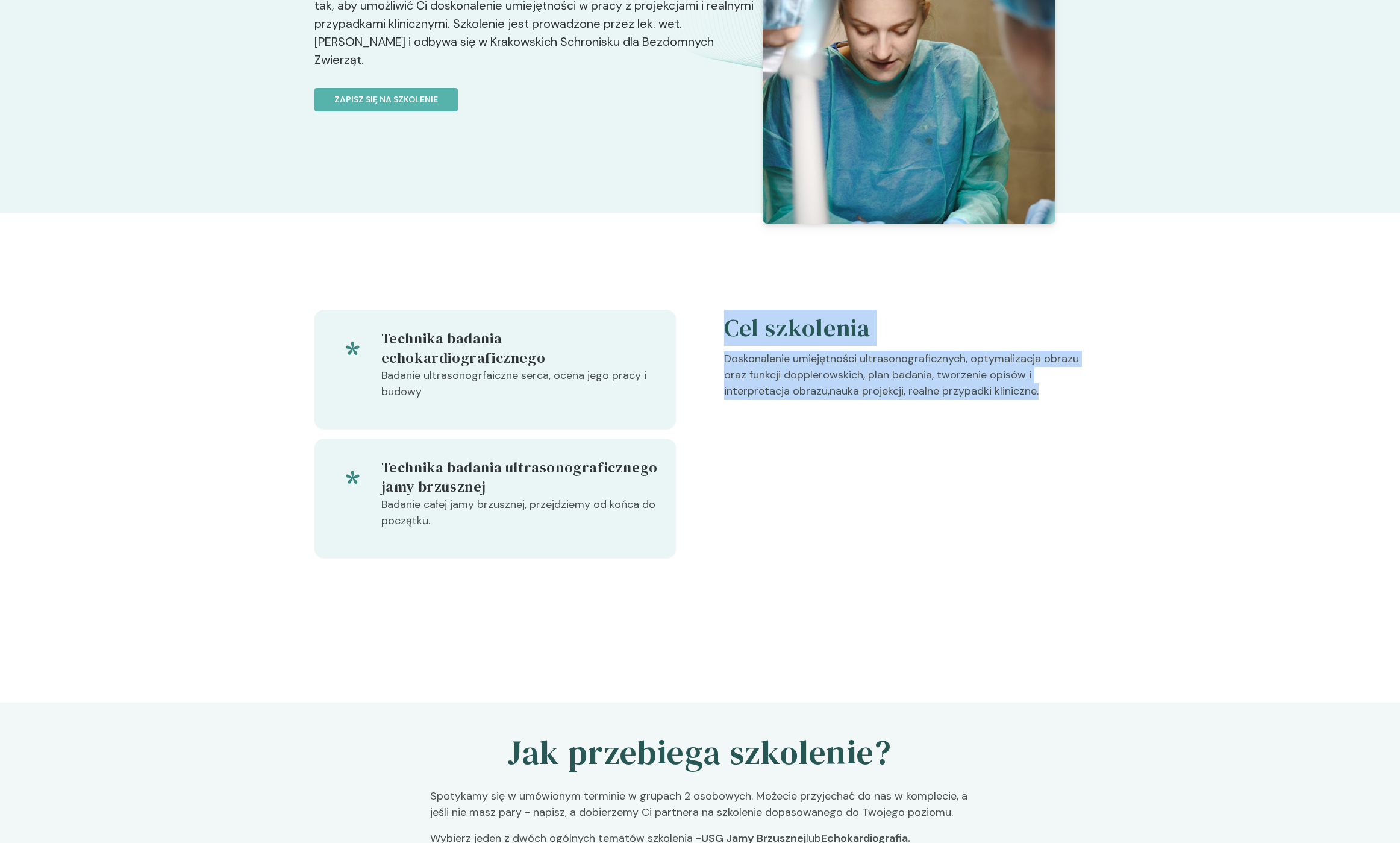
drag, startPoint x: 751, startPoint y: 334, endPoint x: 1061, endPoint y: 401, distance: 317.2
click at [1060, 401] on div "Cel szkolenia Doskonalenie umiejętności ultrasonograficznych, optymalizacja obr…" at bounding box center [905, 433] width 362 height 248
click at [1061, 401] on p "Doskonalenie umiejętności ultrasonograficznych, optymalizacja obrazu oraz funkc…" at bounding box center [905, 379] width 362 height 58
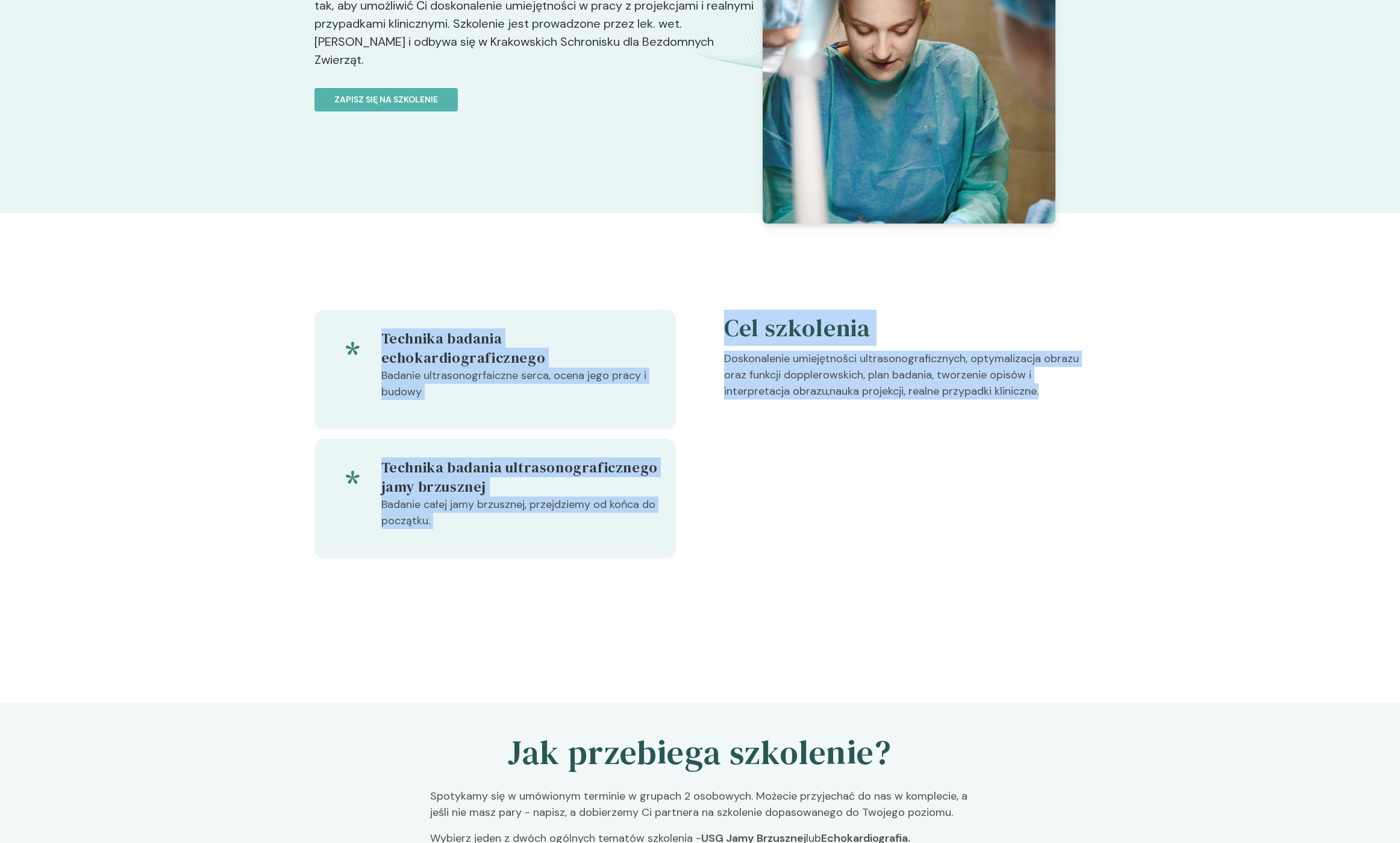
drag, startPoint x: 815, startPoint y: 427, endPoint x: 243, endPoint y: 270, distance: 593.2
click at [243, 270] on div "Technika badania echokardiograficznego Badanie ultrasonogrfaiczne serca, ocena …" at bounding box center [700, 458] width 1400 height 393
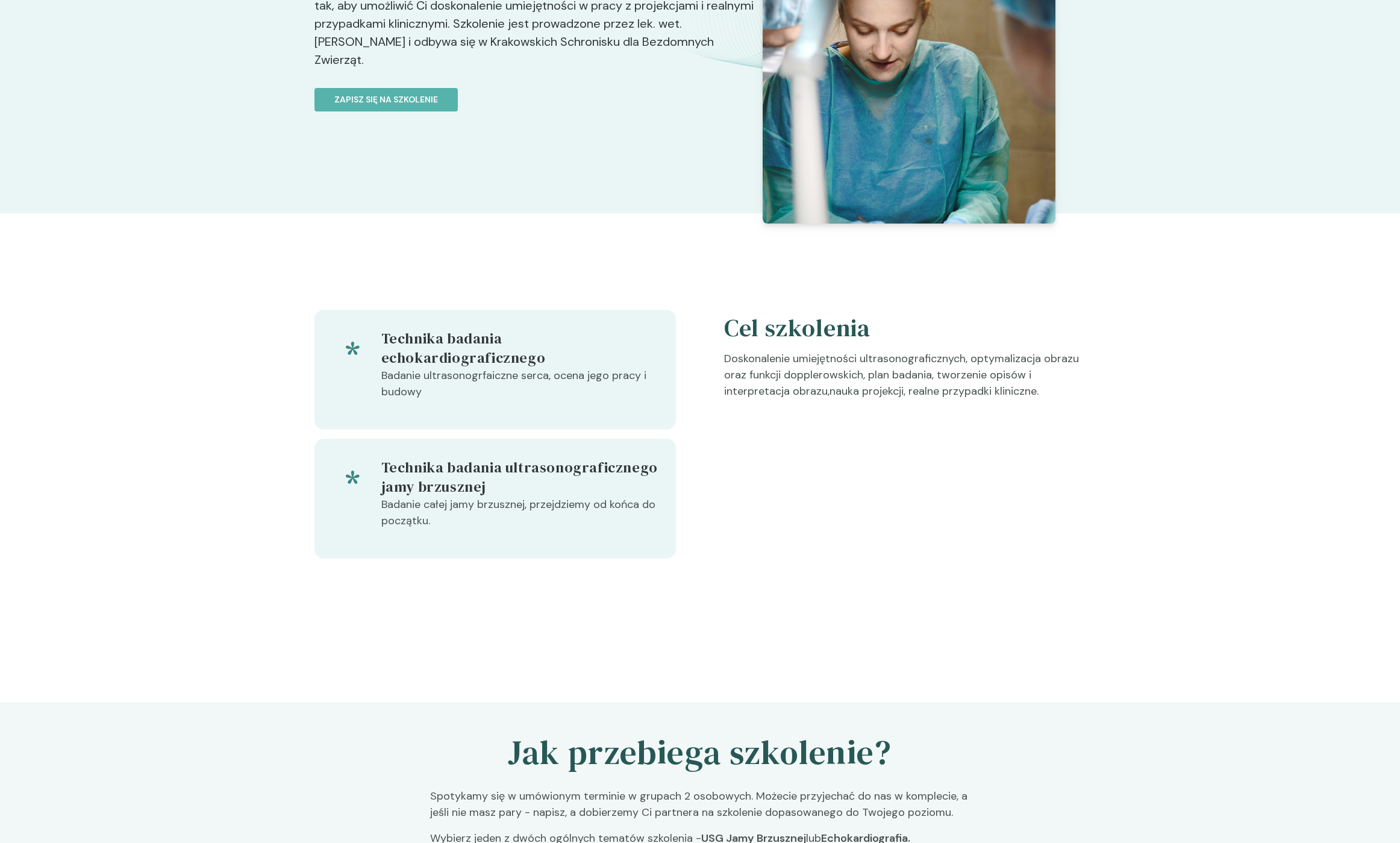
drag, startPoint x: 243, startPoint y: 270, endPoint x: 352, endPoint y: 315, distance: 117.9
click at [243, 270] on div "Technika badania echokardiograficznego Badanie ultrasonogrfaiczne serca, ocena …" at bounding box center [700, 458] width 1400 height 393
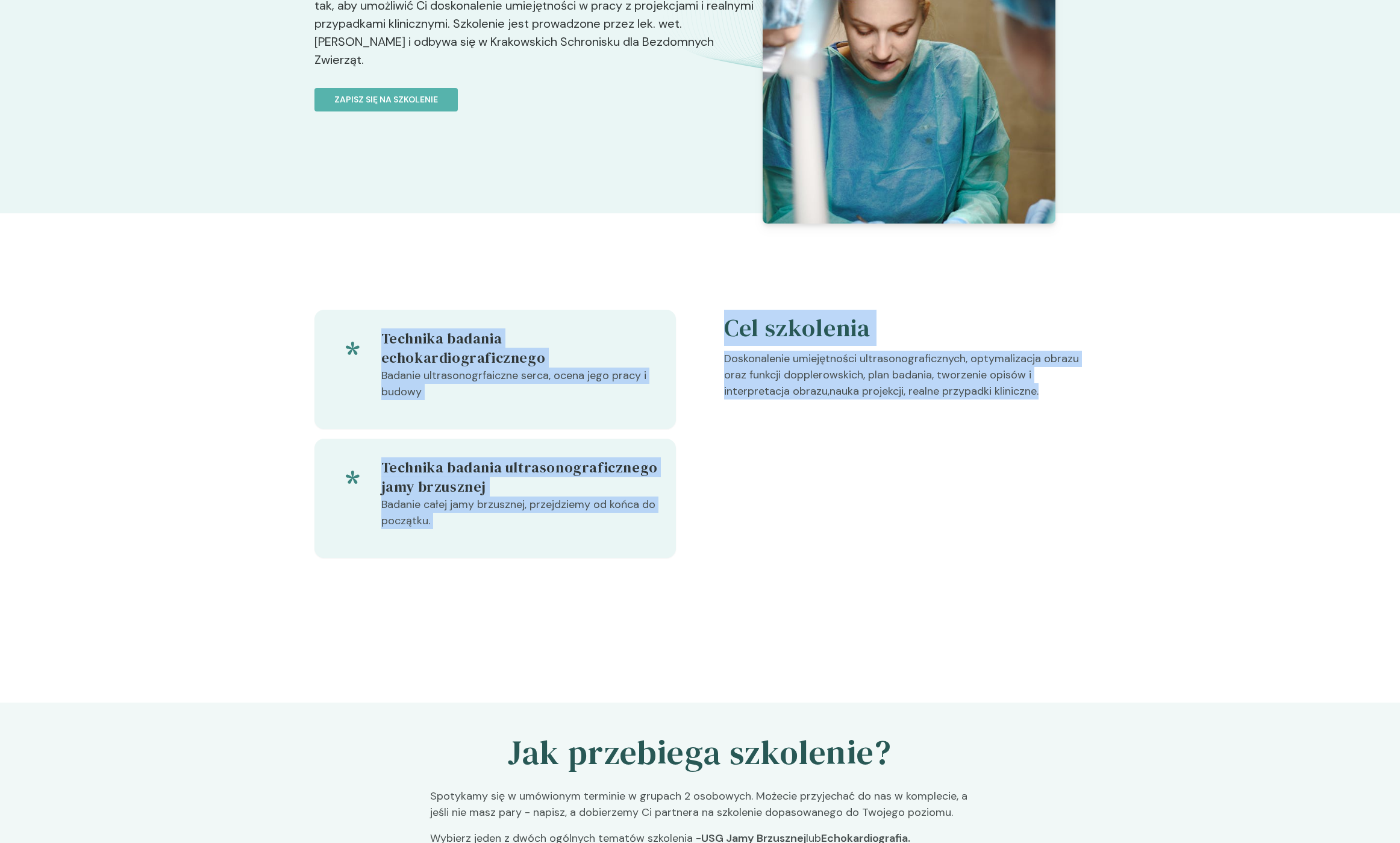
drag, startPoint x: 352, startPoint y: 315, endPoint x: 1183, endPoint y: 541, distance: 861.2
click at [1182, 540] on div "Technika badania echokardiograficznego Badanie ultrasonogrfaiczne serca, ocena …" at bounding box center [700, 458] width 1400 height 393
click at [1183, 541] on div "Technika badania echokardiograficznego Badanie ultrasonogrfaiczne serca, ocena …" at bounding box center [700, 458] width 1400 height 393
drag, startPoint x: 1119, startPoint y: 528, endPoint x: 254, endPoint y: 279, distance: 900.1
click at [254, 279] on div "Technika badania echokardiograficznego Badanie ultrasonogrfaiczne serca, ocena …" at bounding box center [700, 458] width 1400 height 393
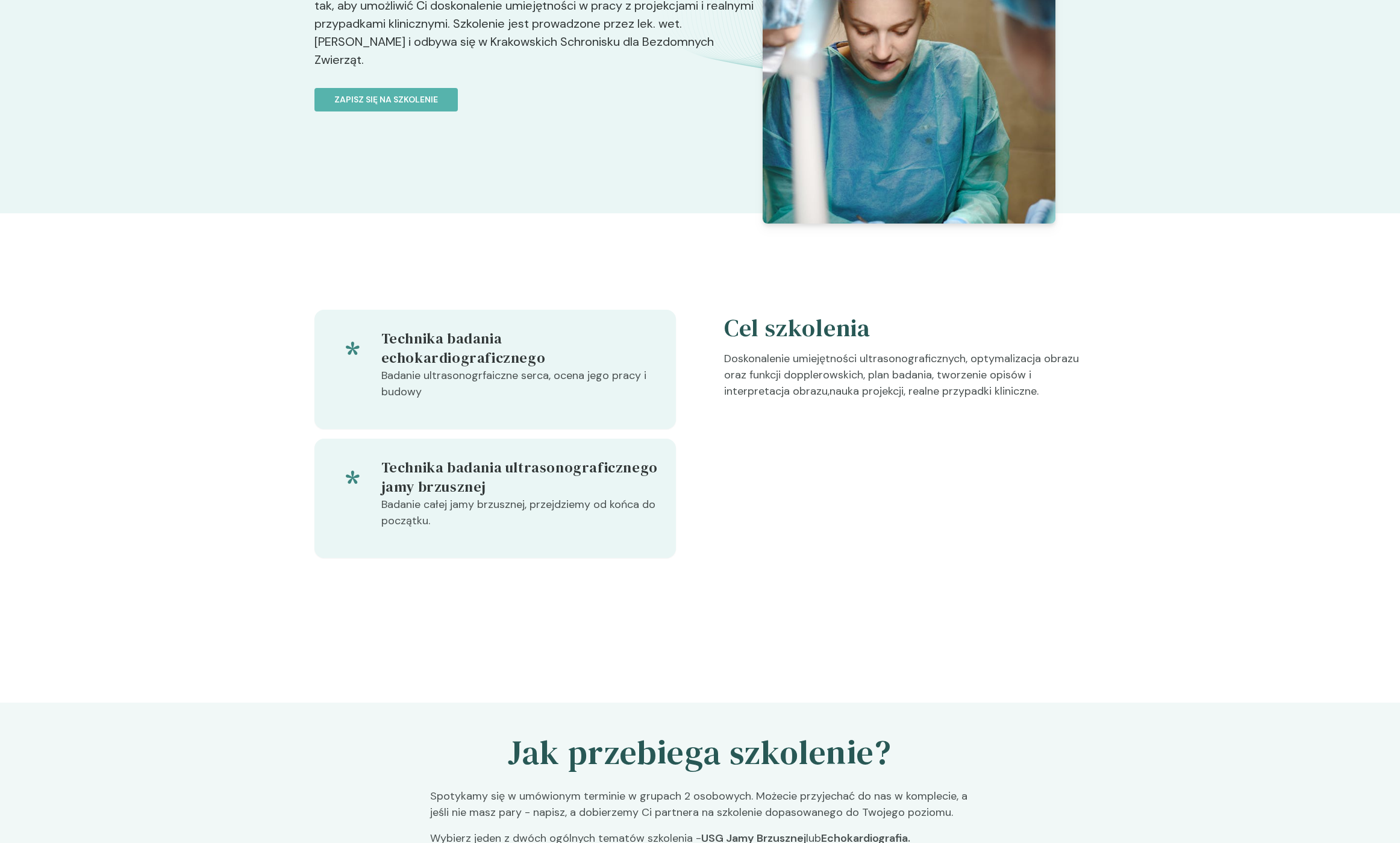
click at [254, 279] on div "Technika badania echokardiograficznego Badanie ultrasonogrfaiczne serca, ocena …" at bounding box center [700, 458] width 1400 height 393
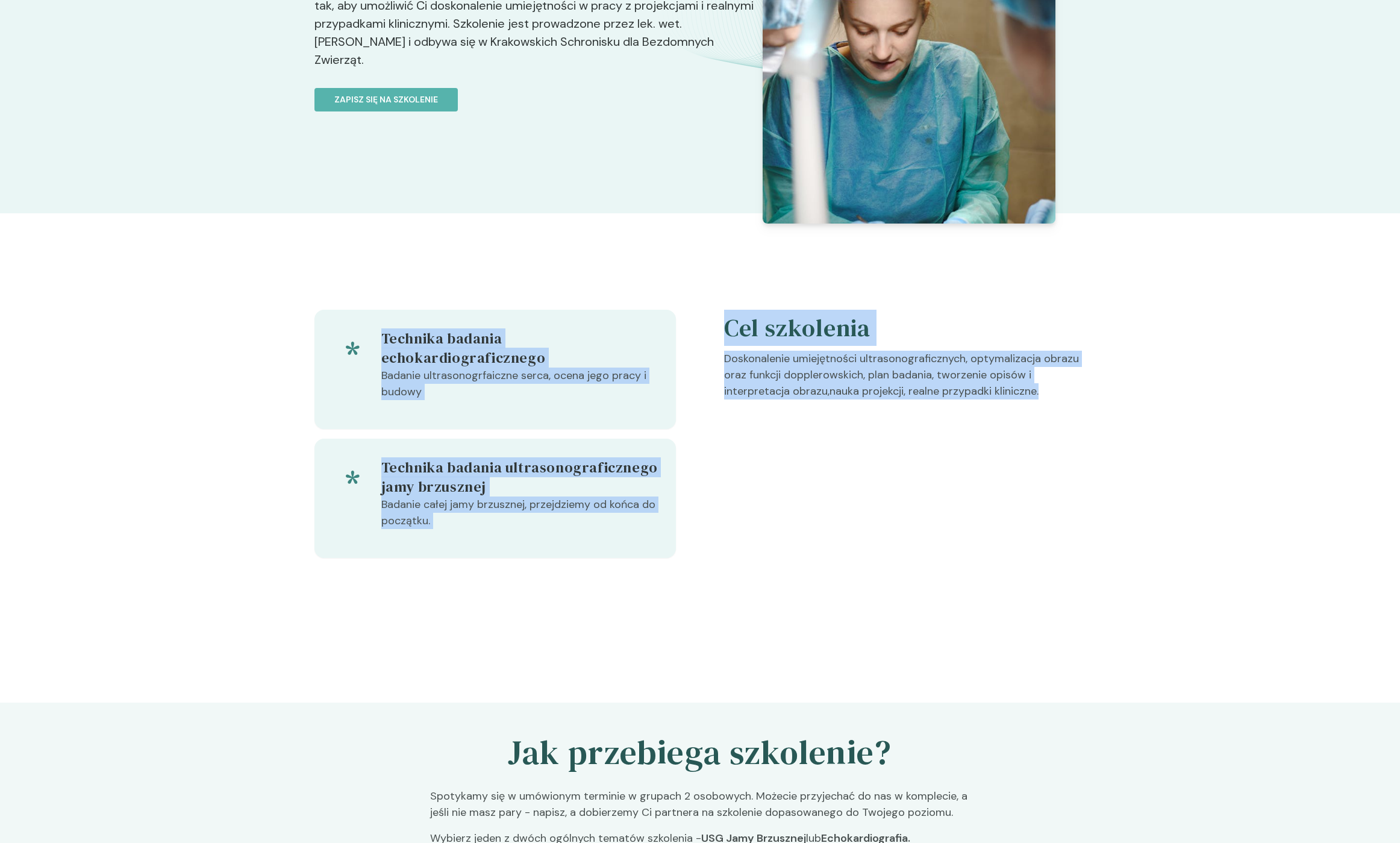
drag, startPoint x: 242, startPoint y: 284, endPoint x: 1159, endPoint y: 521, distance: 947.1
click at [1157, 520] on div "Technika badania echokardiograficznego Badanie ultrasonogrfaiczne serca, ocena …" at bounding box center [700, 458] width 1400 height 393
click at [1167, 524] on div "Technika badania echokardiograficznego Badanie ultrasonogrfaiczne serca, ocena …" at bounding box center [700, 458] width 1400 height 393
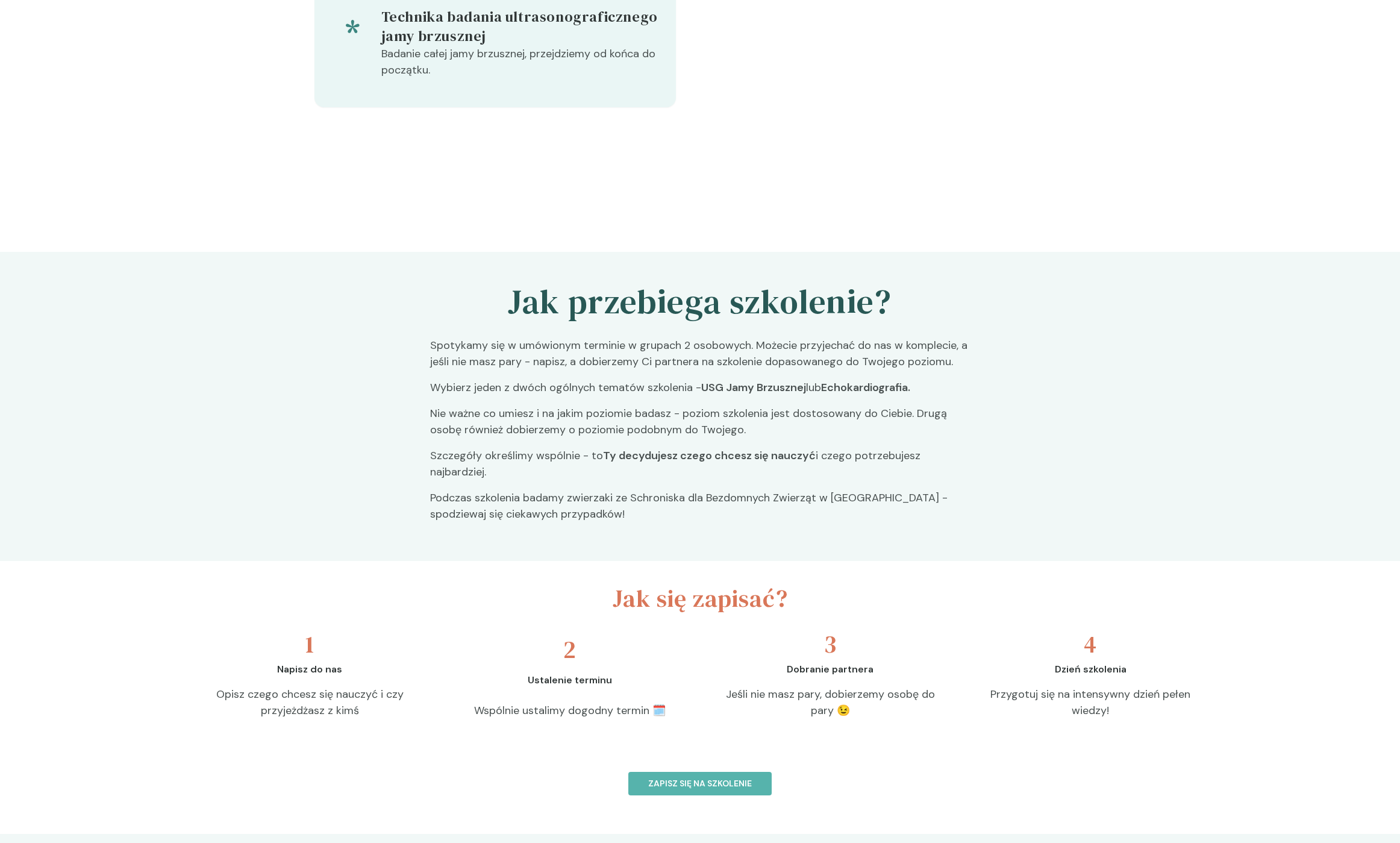
scroll to position [751, 0]
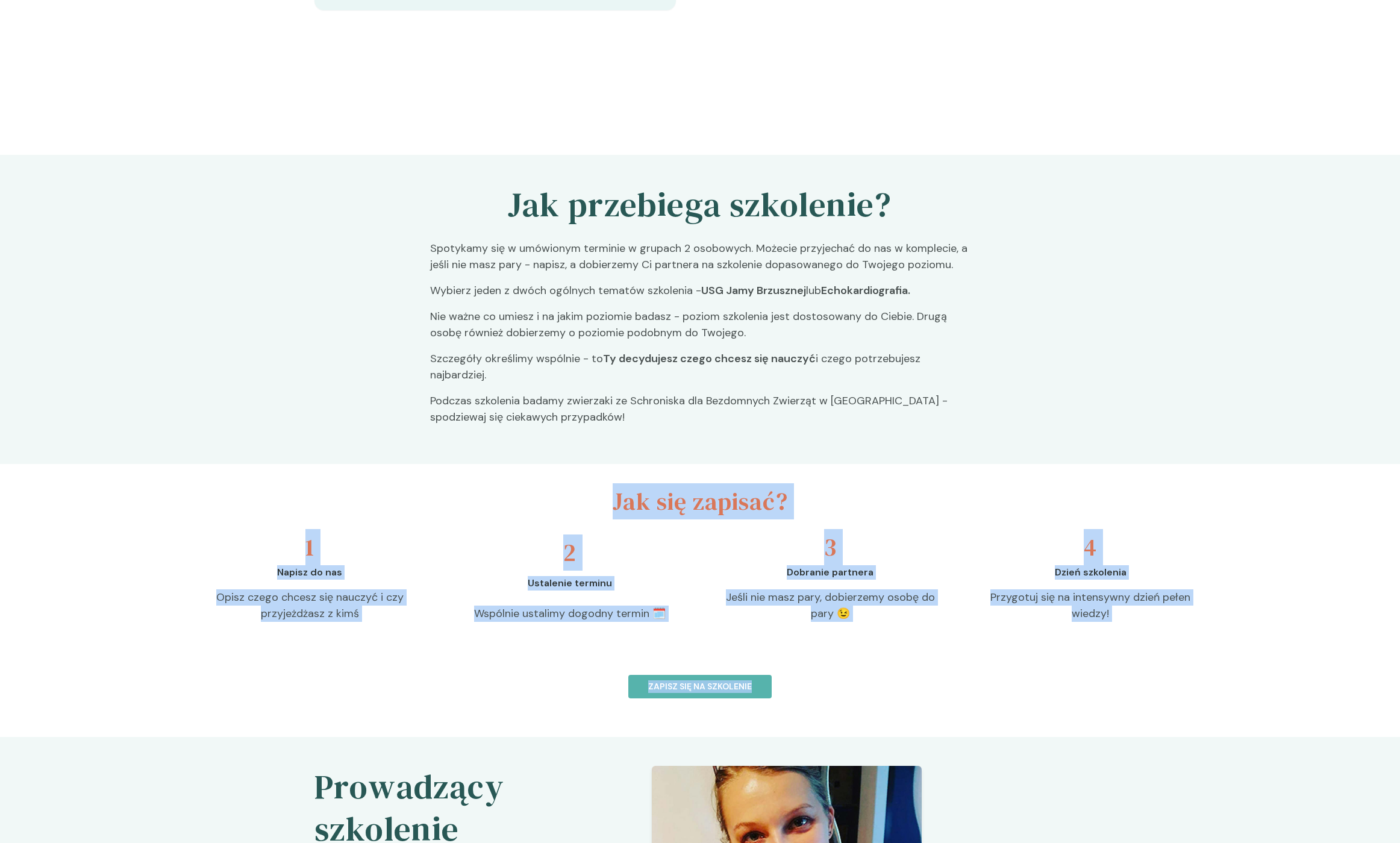
drag, startPoint x: 986, startPoint y: 647, endPoint x: 236, endPoint y: 486, distance: 767.1
click at [237, 488] on section "Jak się zapisać? 1 Napisz do nas Opisz czego chcesz się nauczyć i czy przyjeżdż…" at bounding box center [700, 600] width 1400 height 273
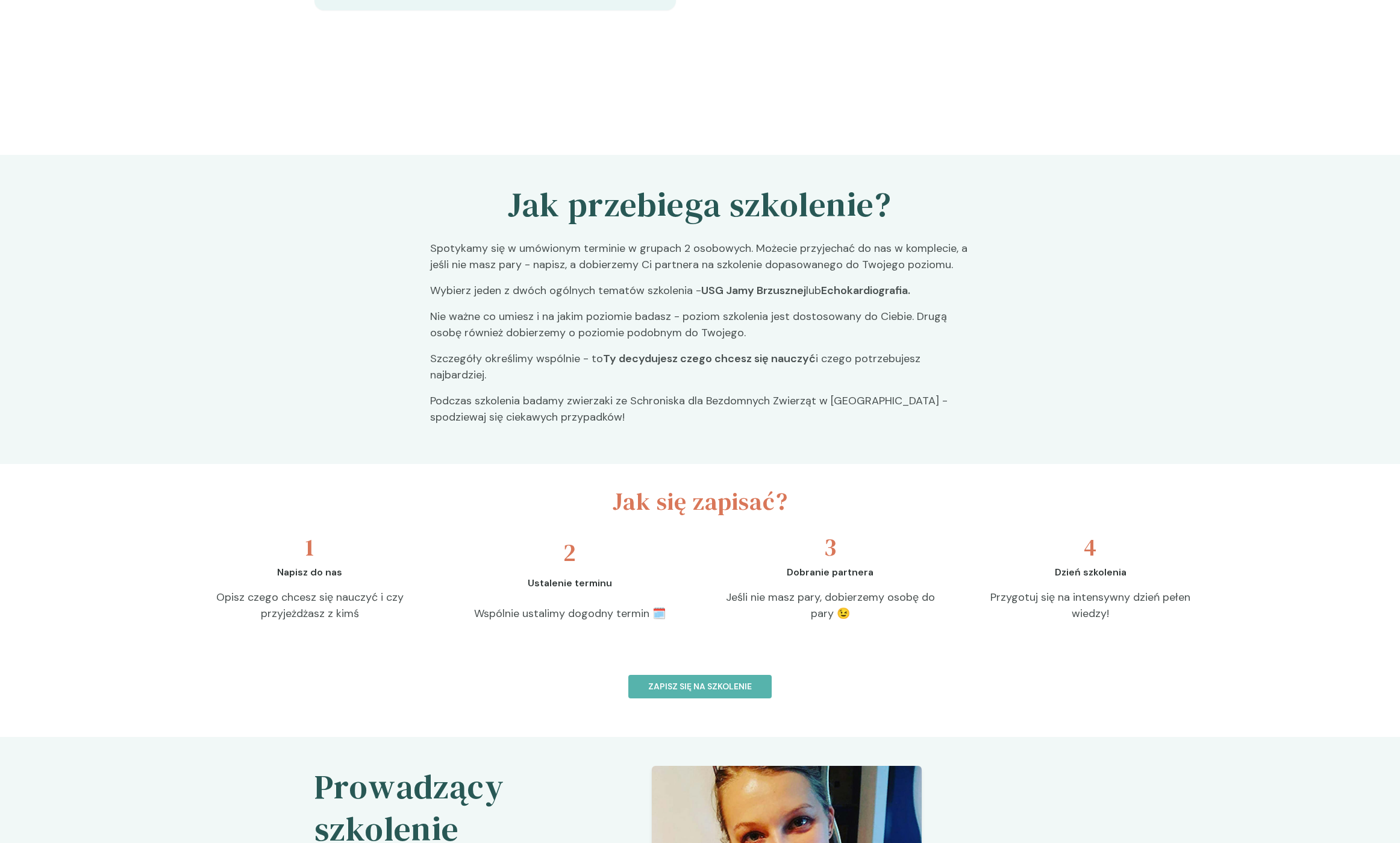
click at [234, 484] on h5 "Jak się zapisać?" at bounding box center [700, 501] width 1012 height 36
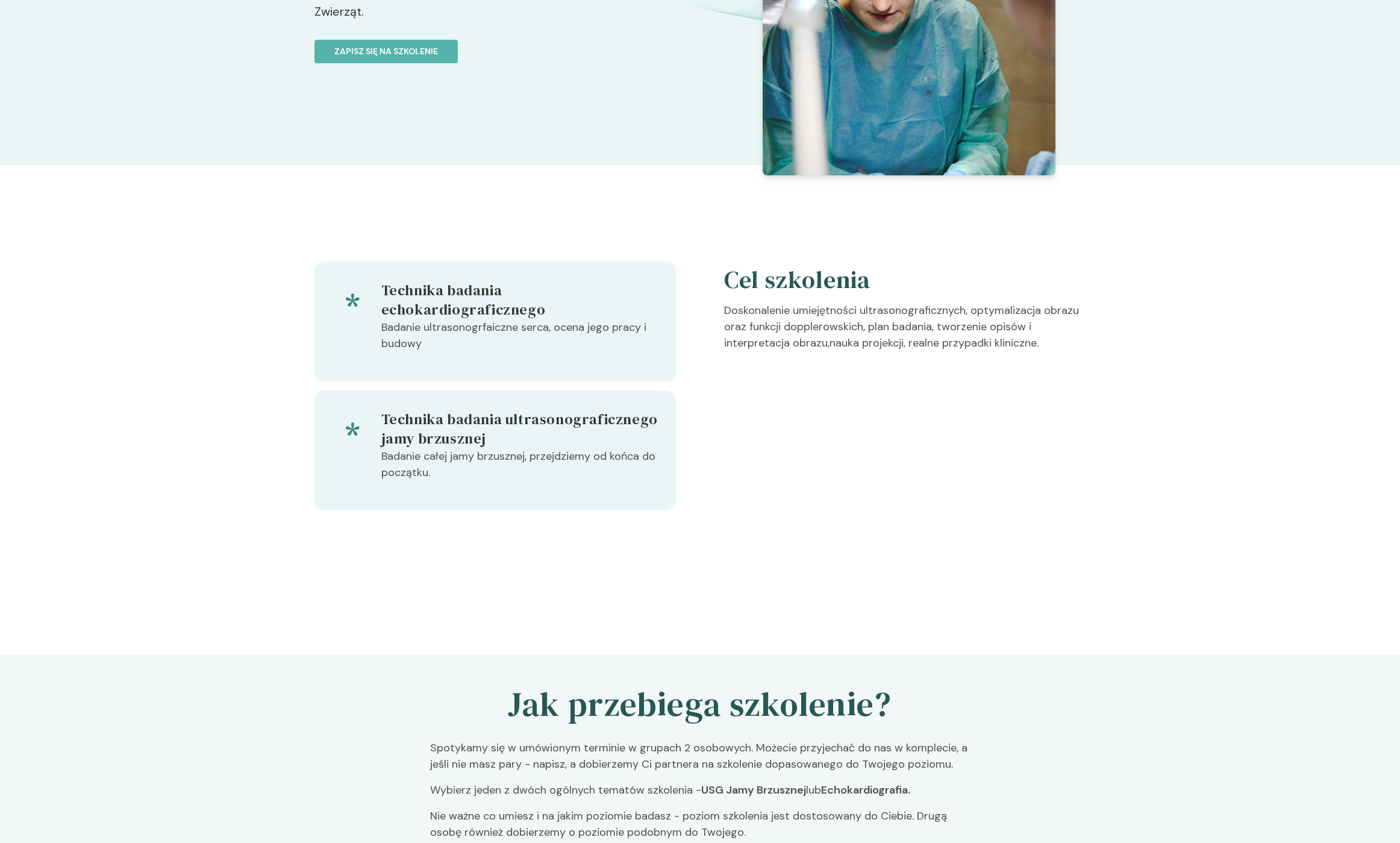
scroll to position [0, 0]
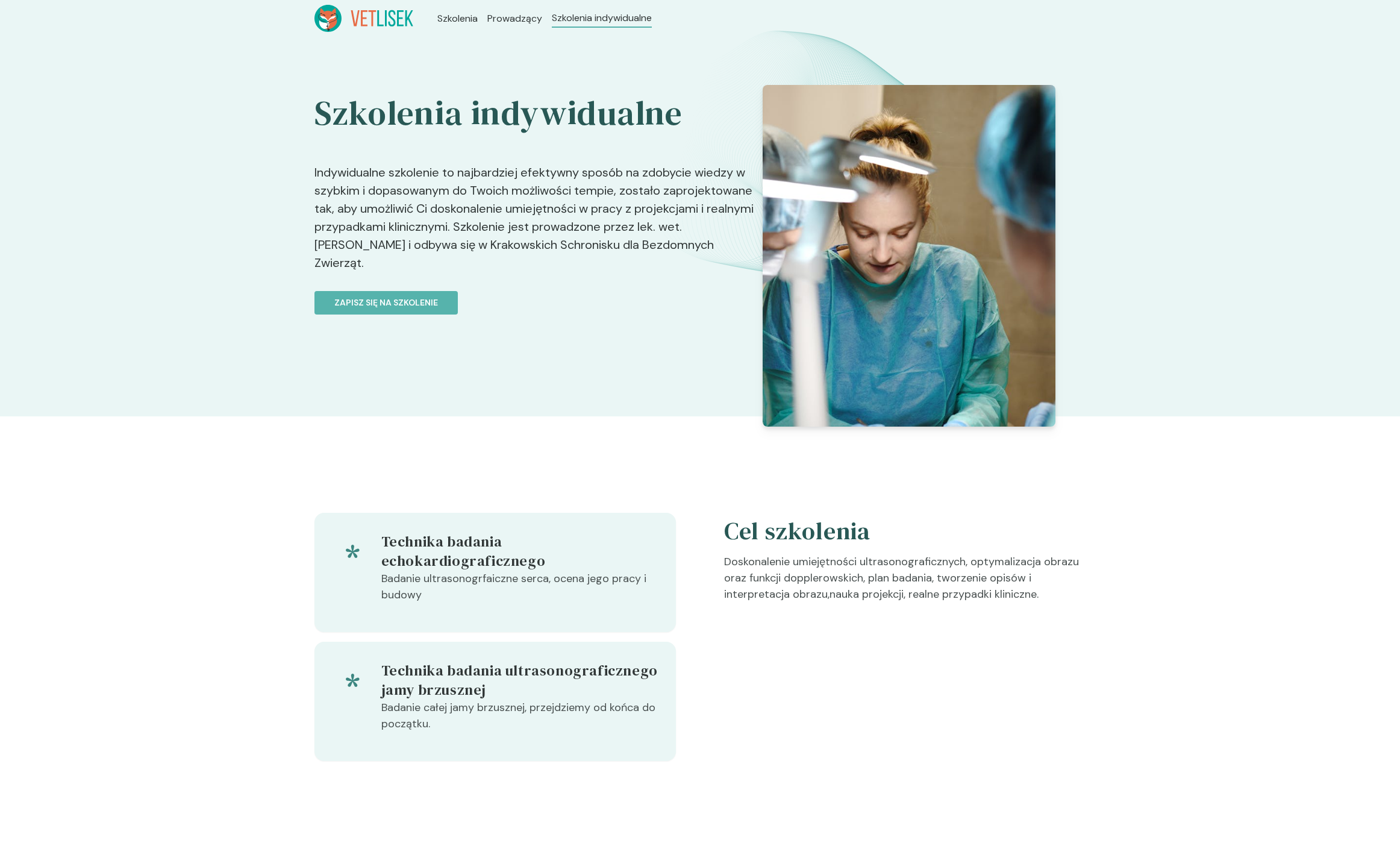
click at [243, 250] on div "Szkolenia indywidualne Indywidualne szkolenie to najbardziej efektywny sposób n…" at bounding box center [700, 227] width 1400 height 380
